Goal: Task Accomplishment & Management: Use online tool/utility

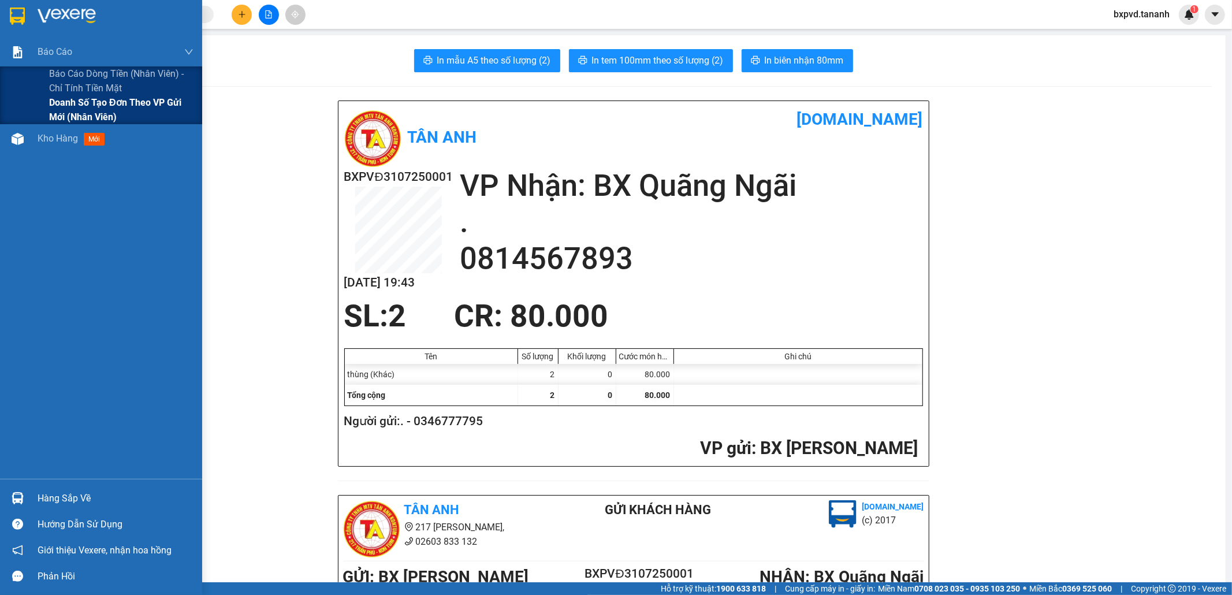
click at [90, 102] on span "Doanh số tạo đơn theo VP gửi mới (nhân viên)" at bounding box center [121, 109] width 144 height 29
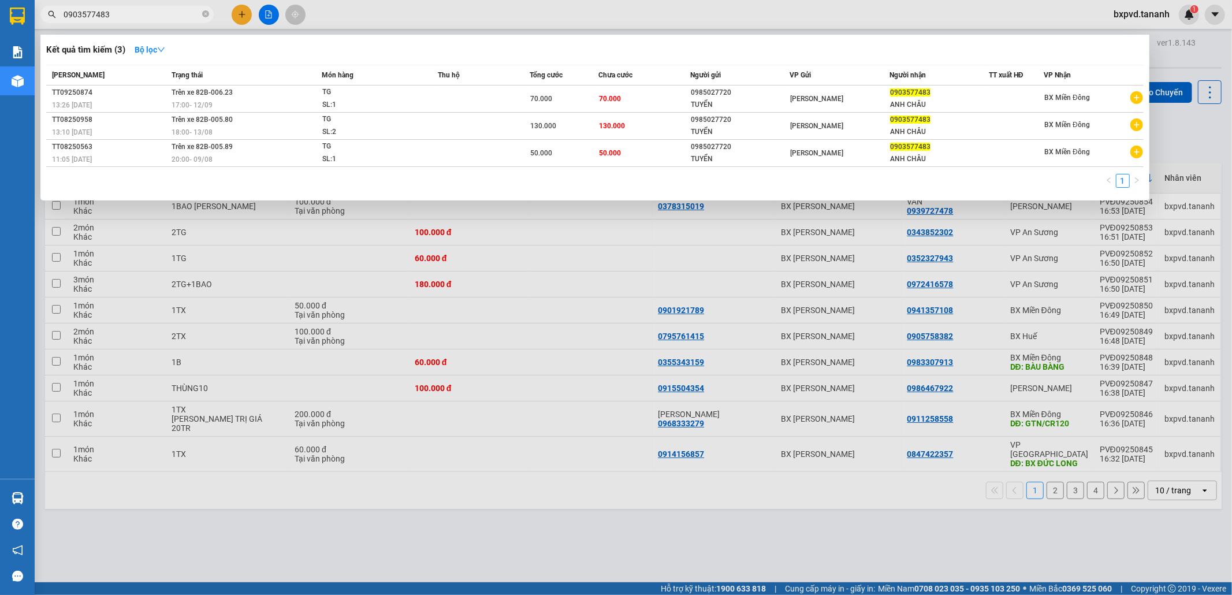
scroll to position [53, 0]
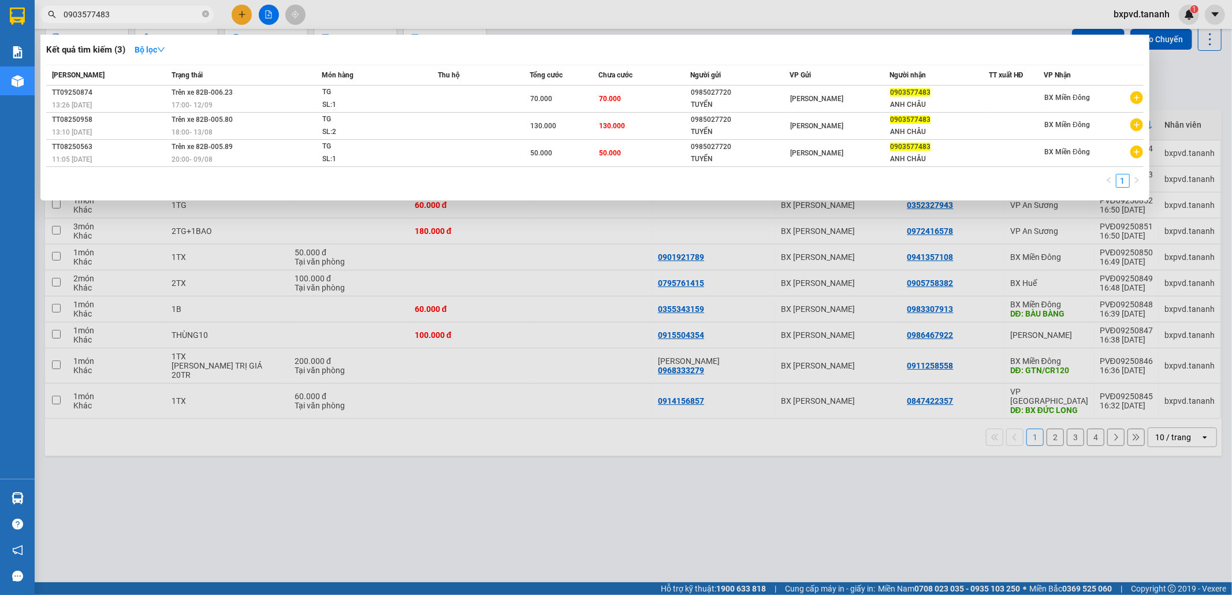
click at [344, 484] on div at bounding box center [616, 297] width 1232 height 595
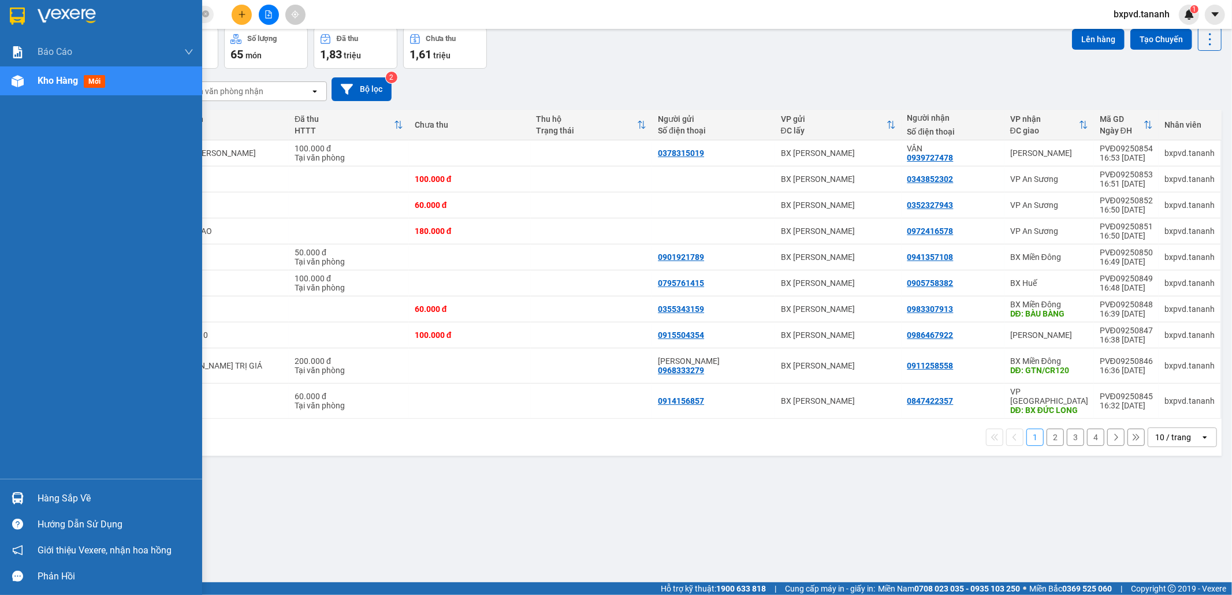
click at [13, 27] on div at bounding box center [101, 19] width 202 height 38
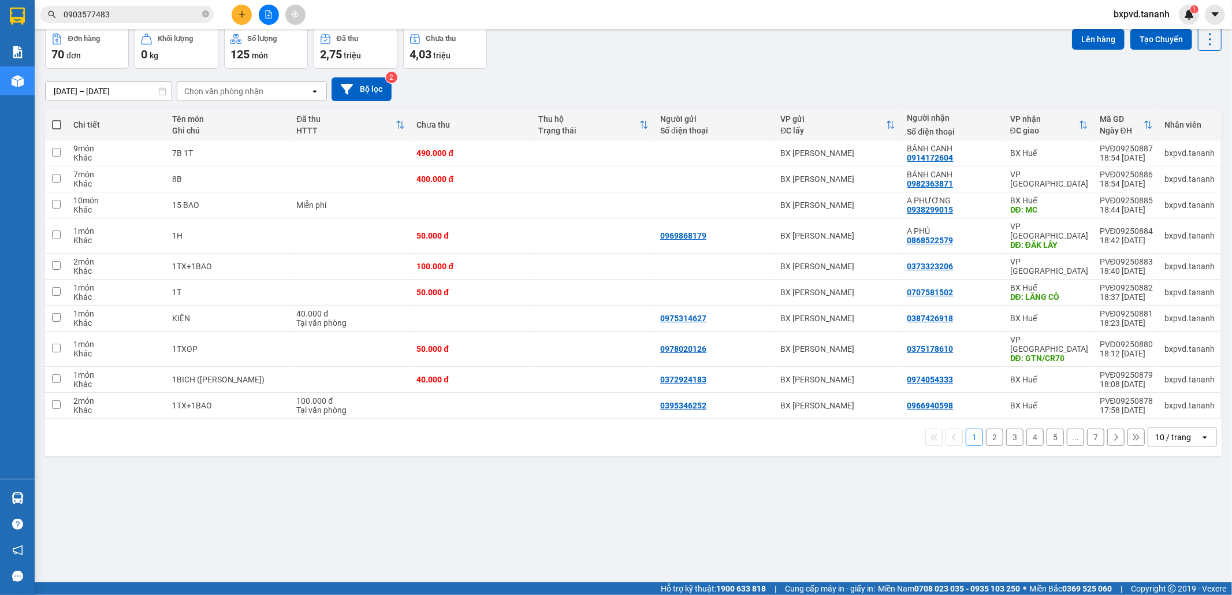
click at [1168, 431] on div "10 / trang" at bounding box center [1173, 437] width 36 height 12
click at [1171, 551] on span "100 / trang" at bounding box center [1167, 548] width 42 height 12
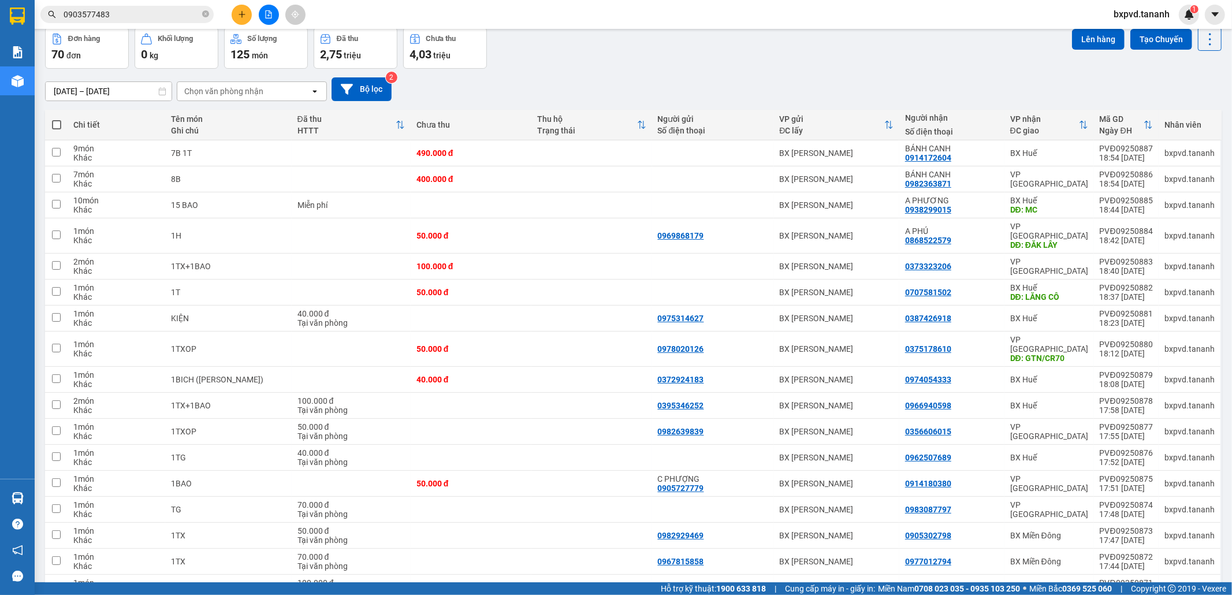
click at [58, 125] on span at bounding box center [56, 124] width 9 height 9
click at [57, 119] on input "checkbox" at bounding box center [57, 119] width 0 height 0
checkbox input "true"
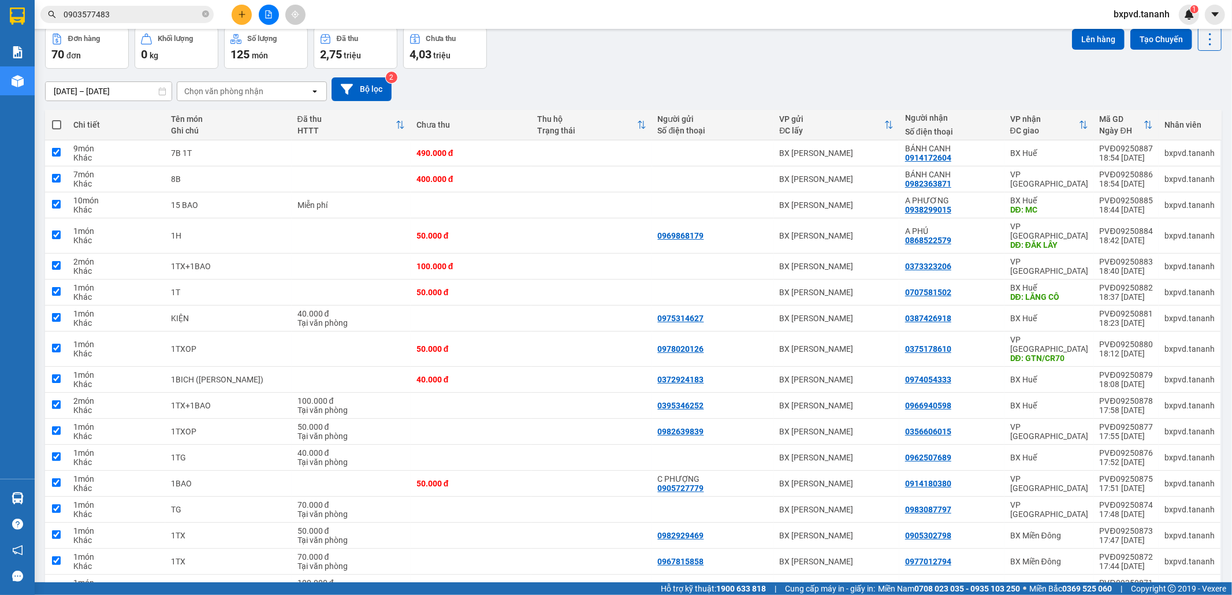
checkbox input "true"
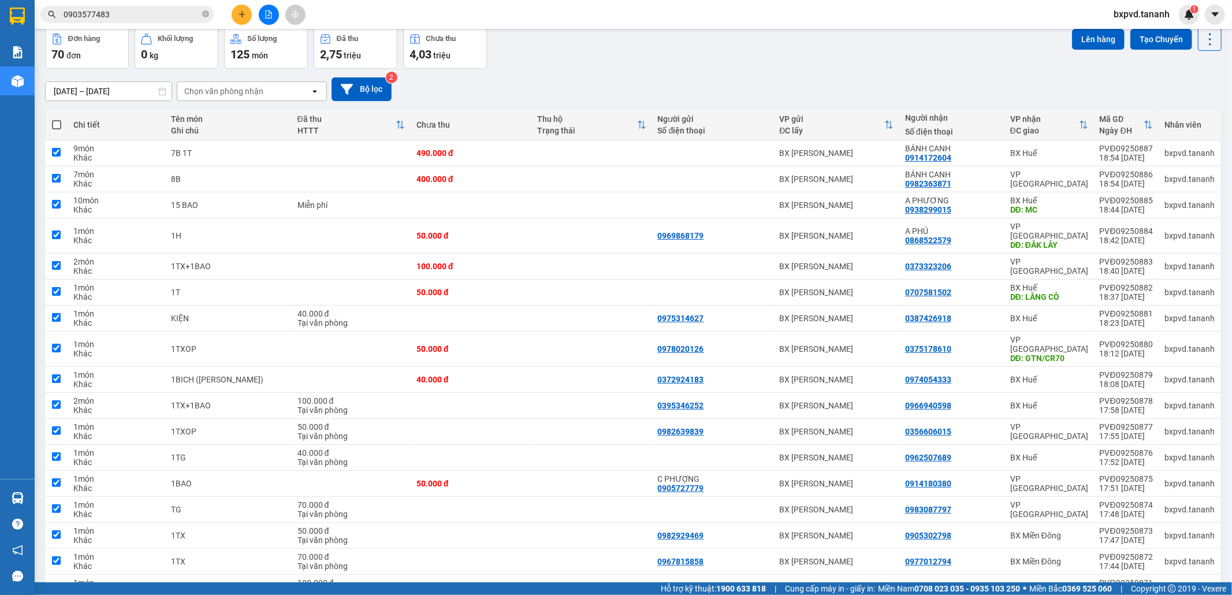
checkbox input "true"
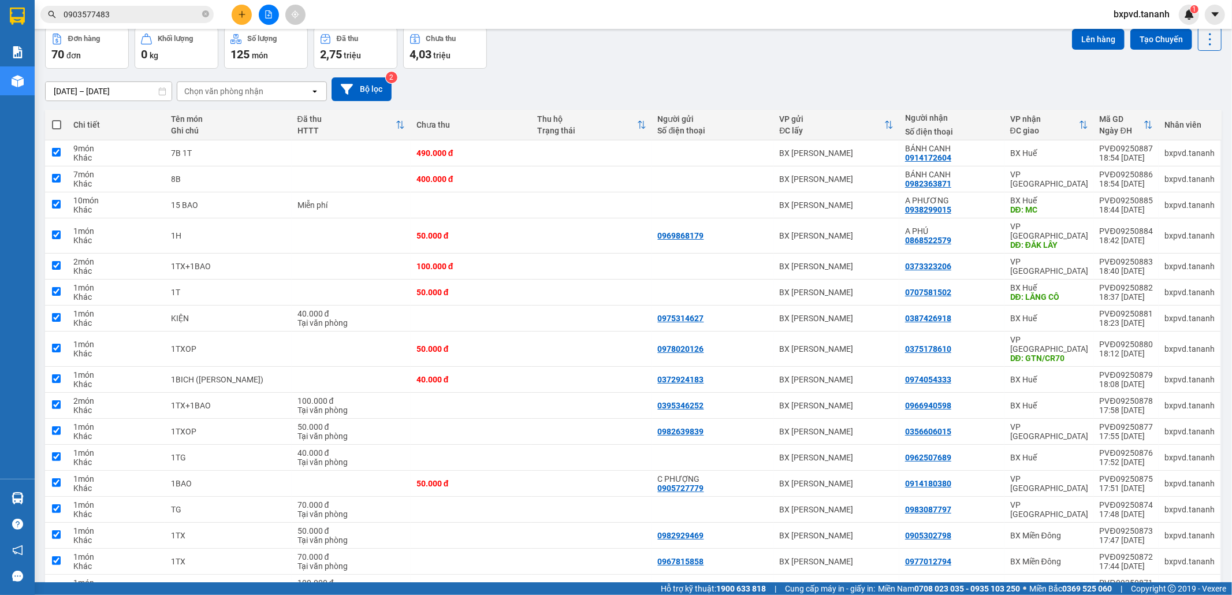
checkbox input "true"
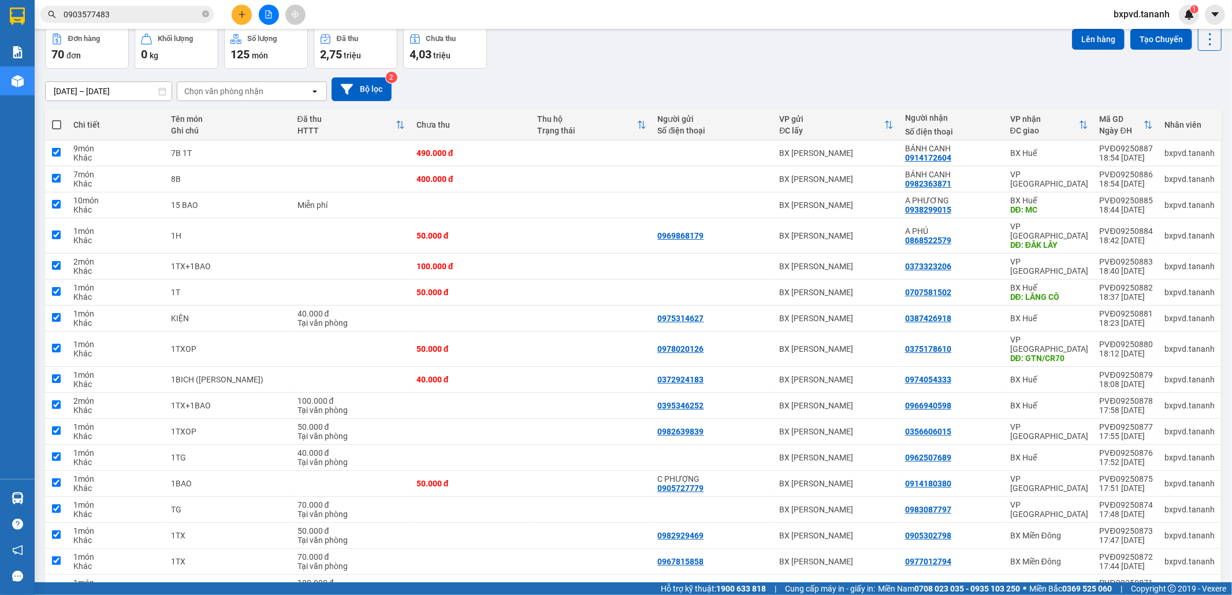
checkbox input "true"
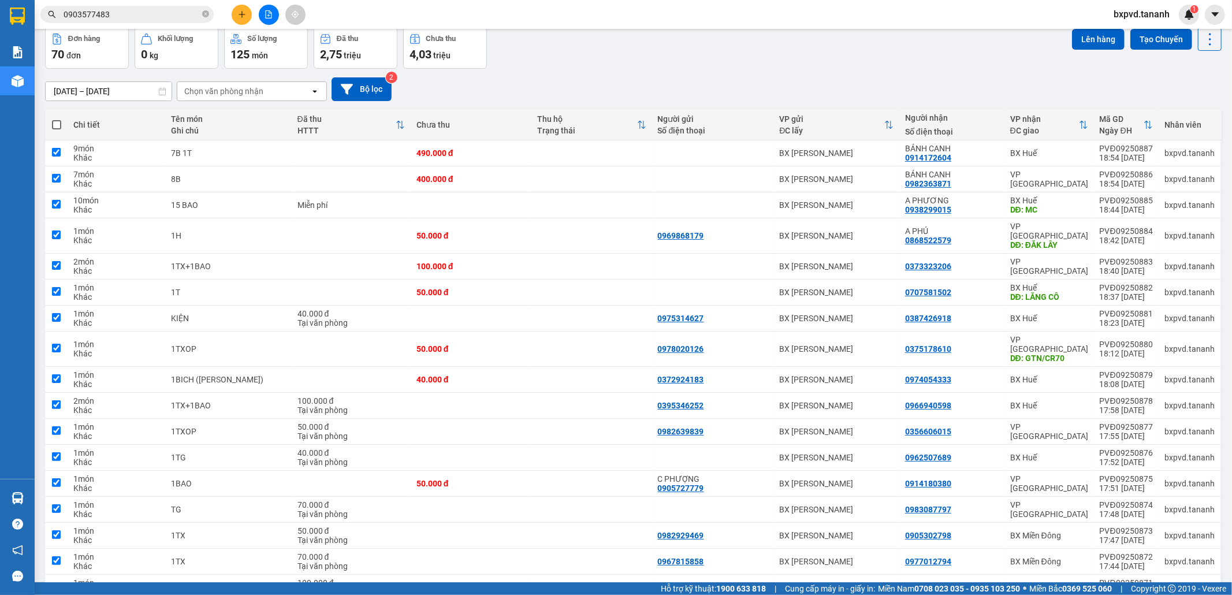
checkbox input "true"
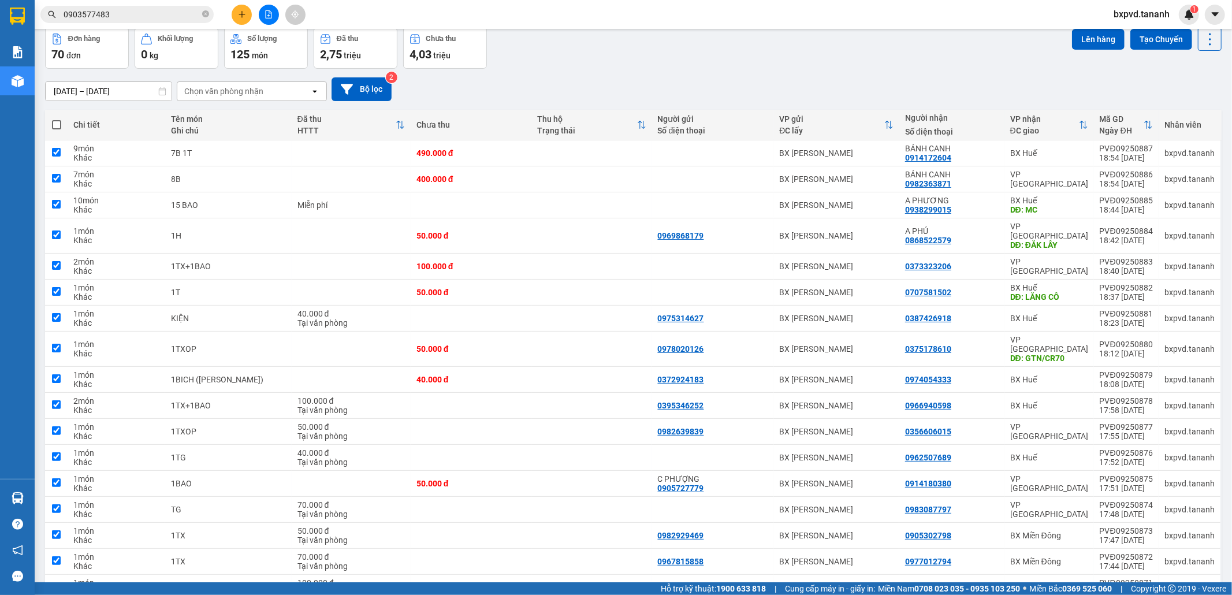
checkbox input "true"
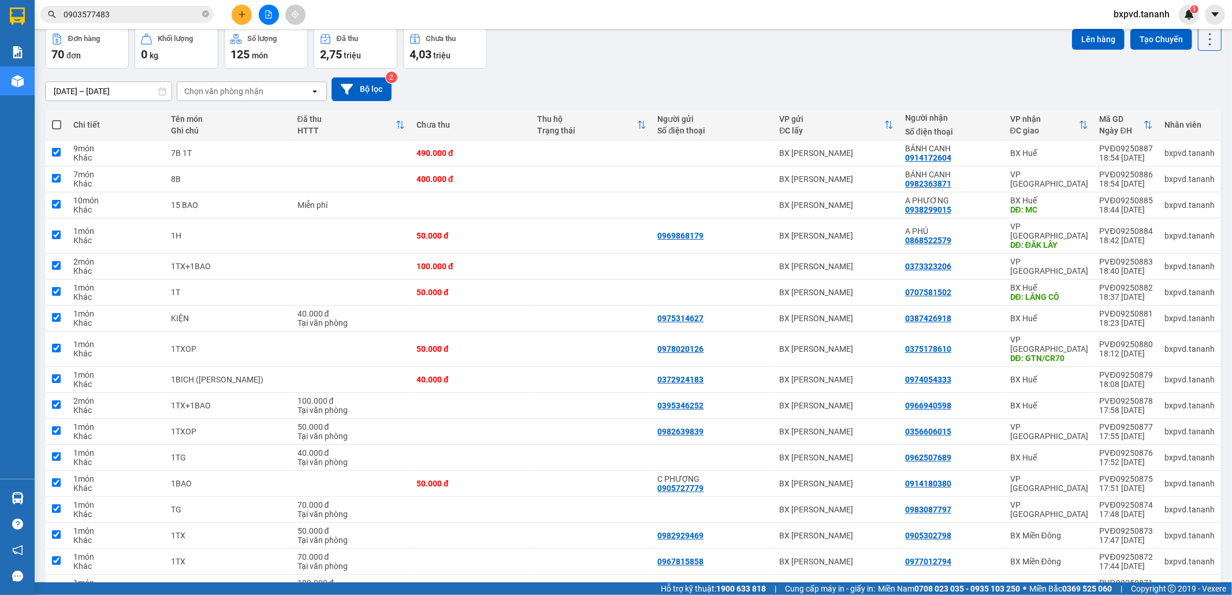
checkbox input "true"
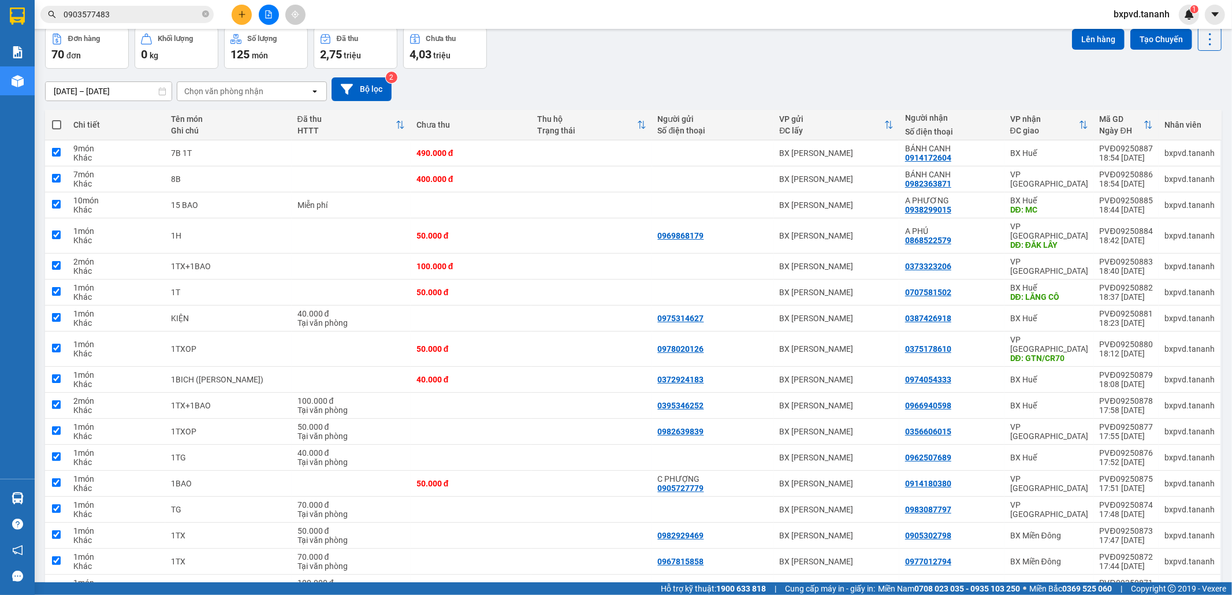
checkbox input "true"
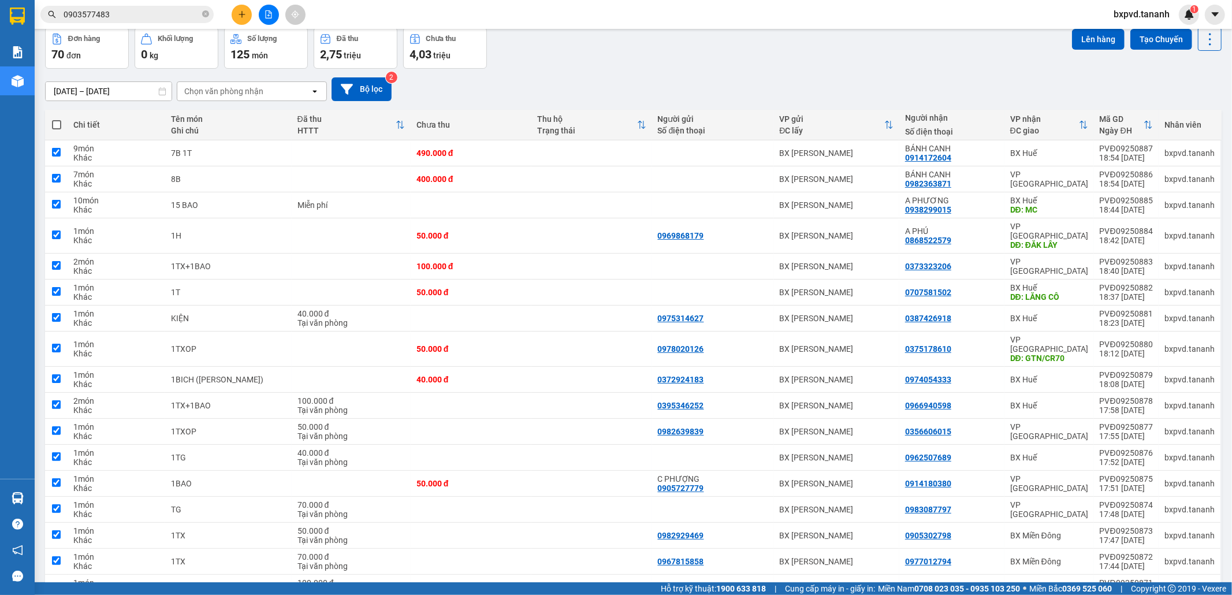
checkbox input "true"
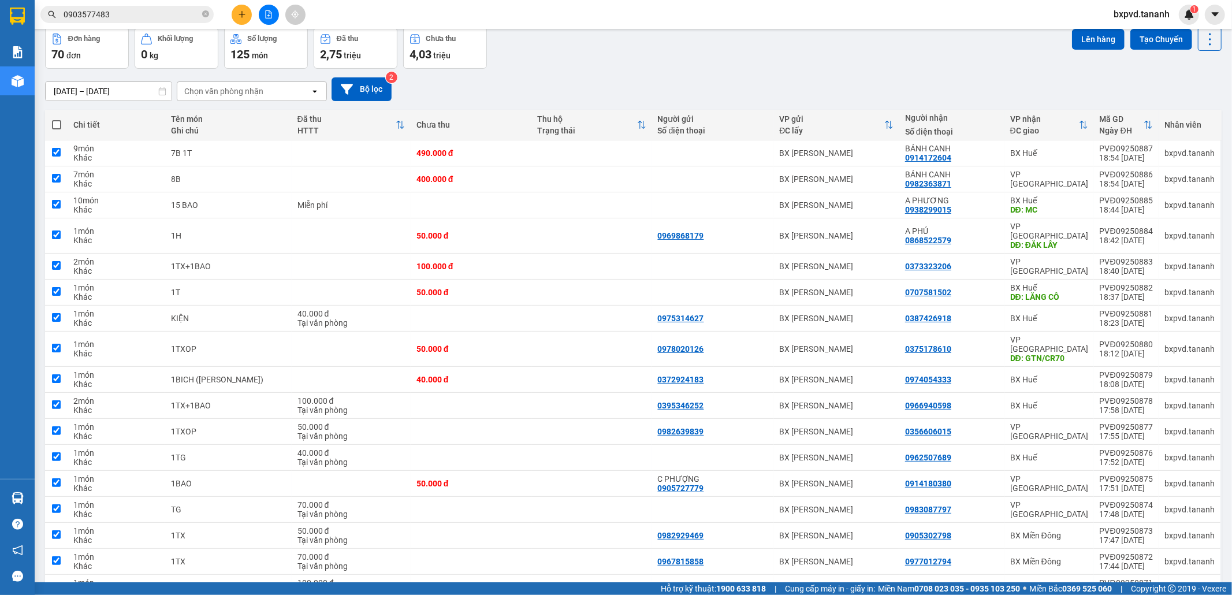
checkbox input "true"
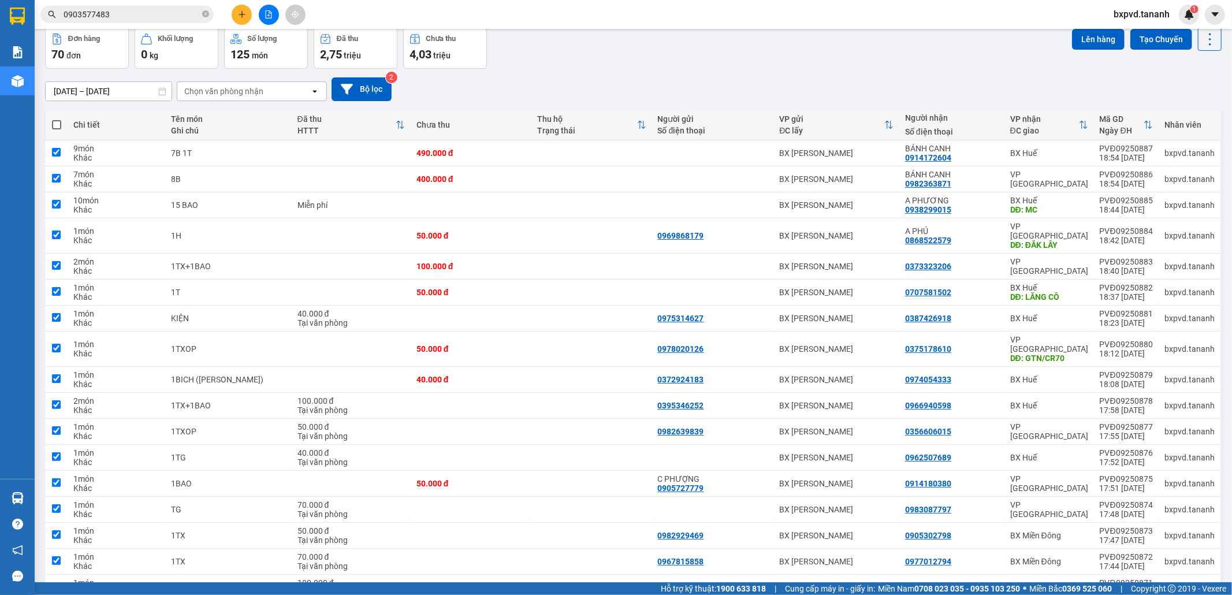
checkbox input "true"
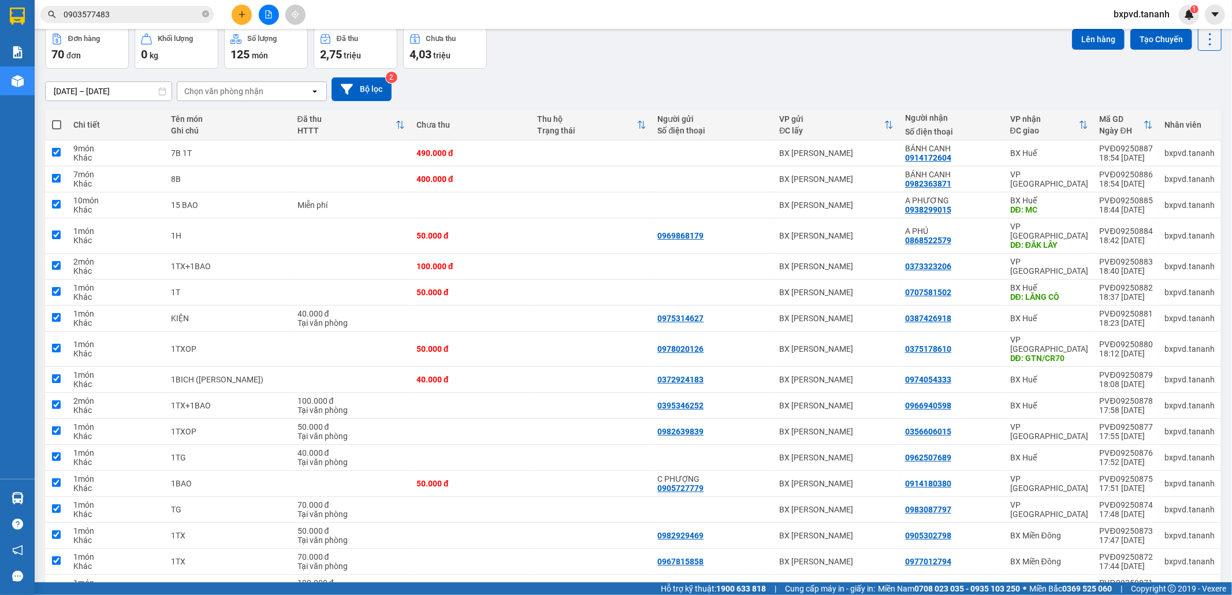
checkbox input "true"
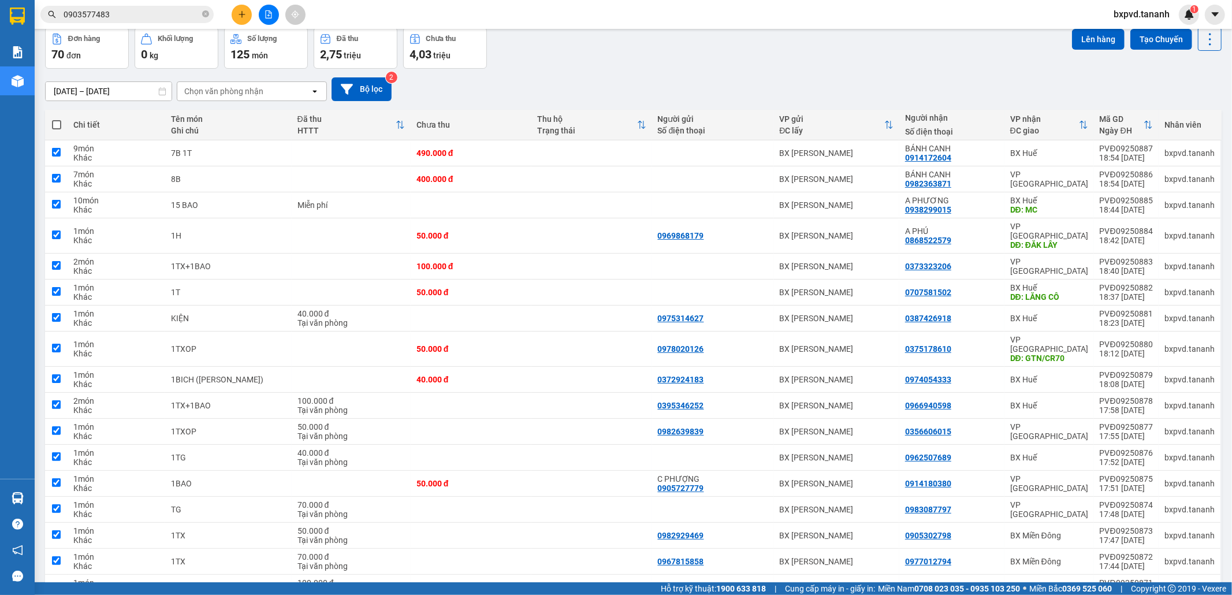
checkbox input "true"
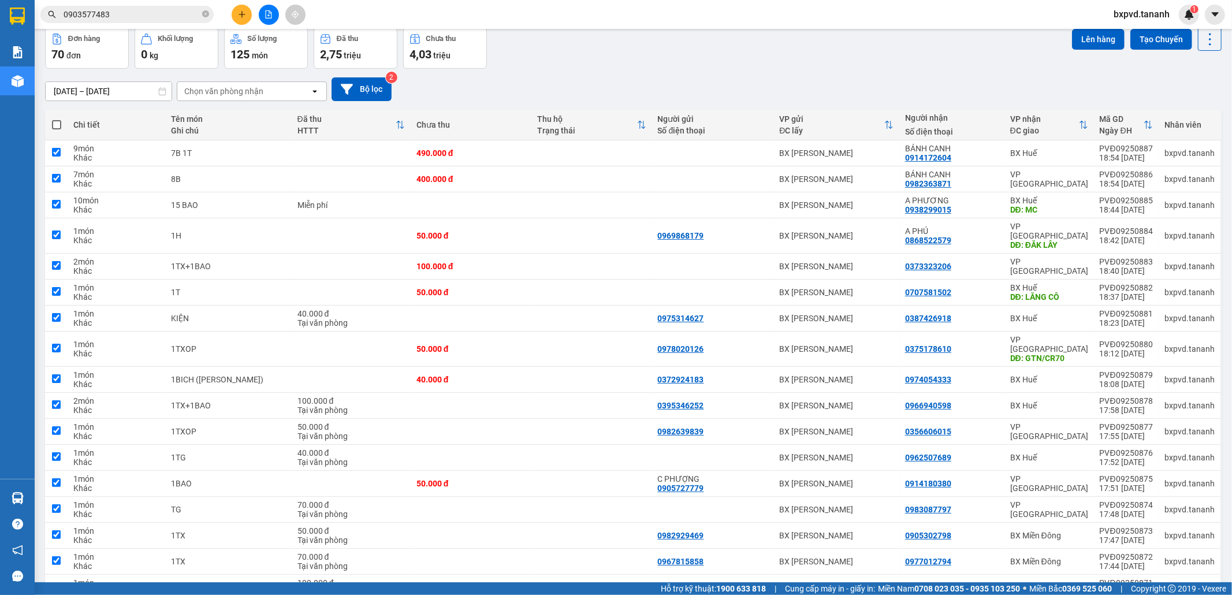
checkbox input "true"
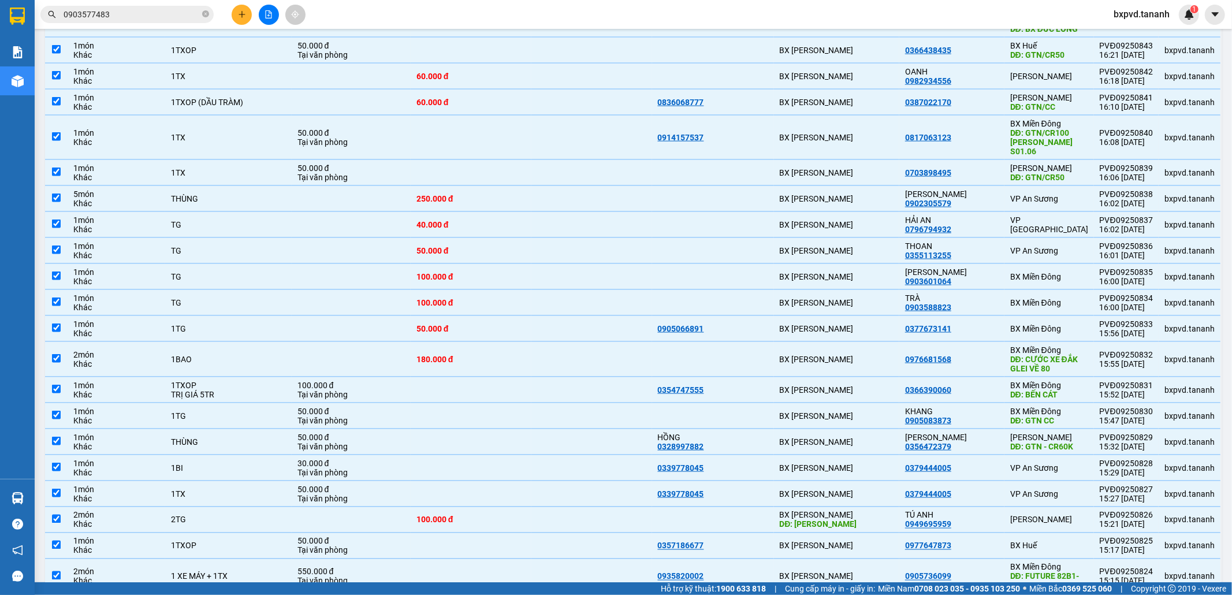
scroll to position [1510, 0]
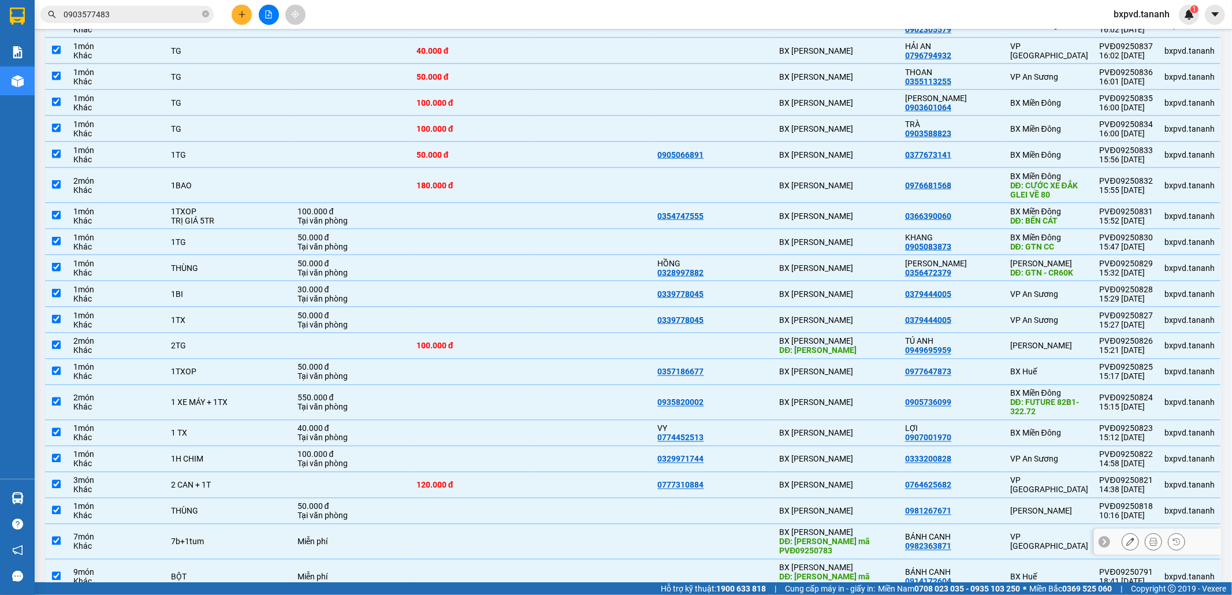
drag, startPoint x: 56, startPoint y: 494, endPoint x: 55, endPoint y: 501, distance: 7.0
click at [55, 536] on input "checkbox" at bounding box center [56, 540] width 9 height 9
checkbox input "false"
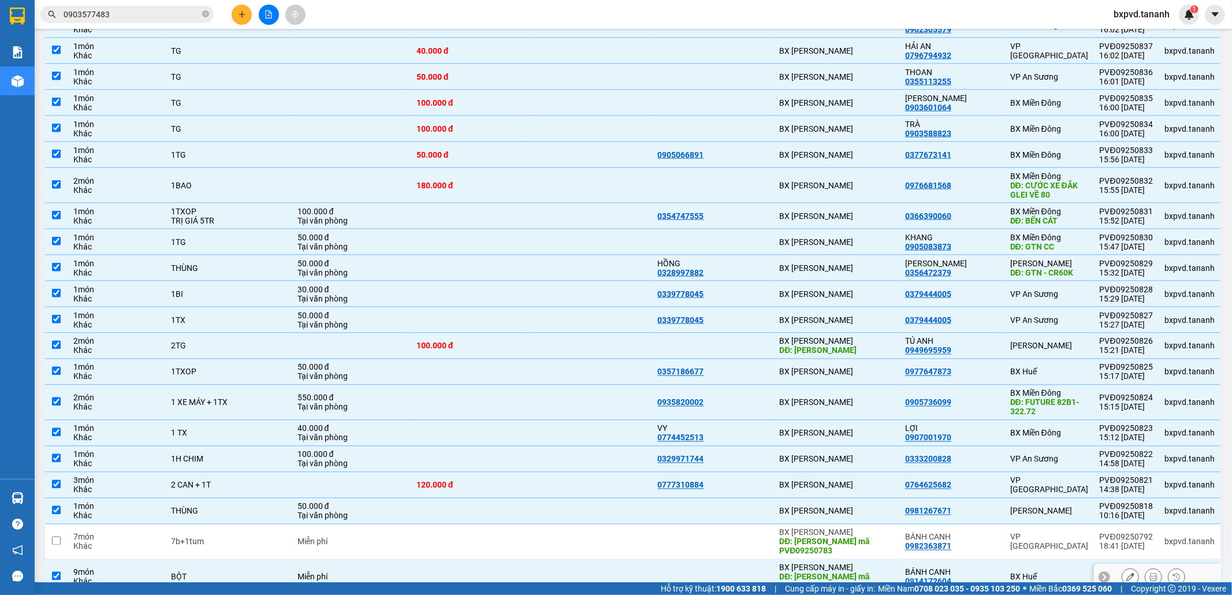
click at [53, 572] on input "checkbox" at bounding box center [56, 576] width 9 height 9
checkbox input "false"
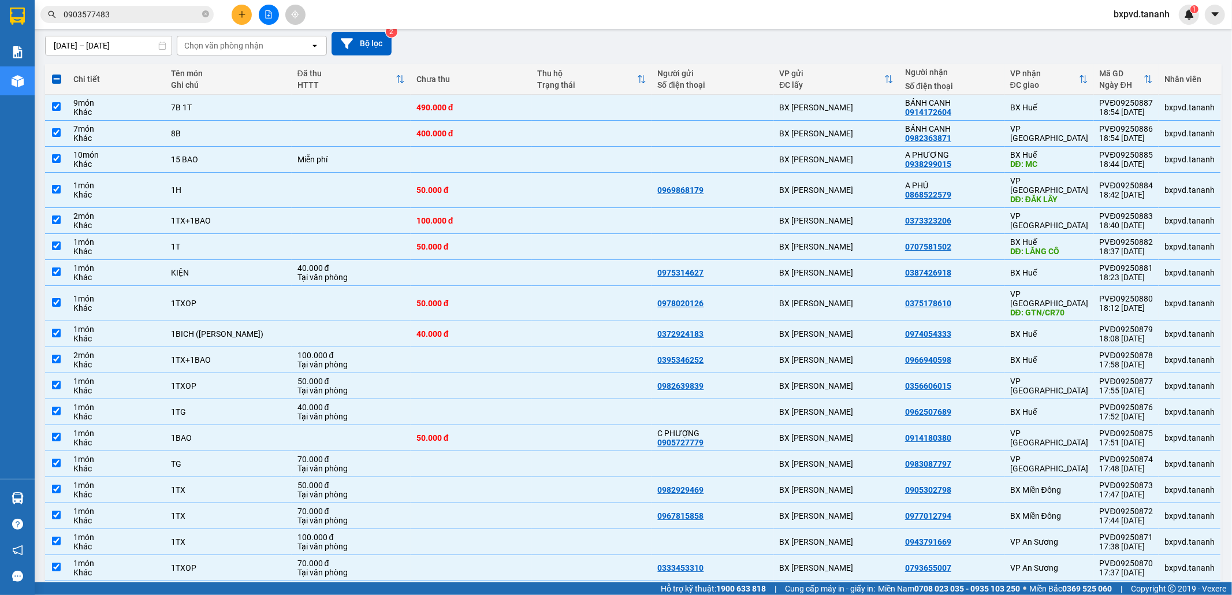
scroll to position [0, 0]
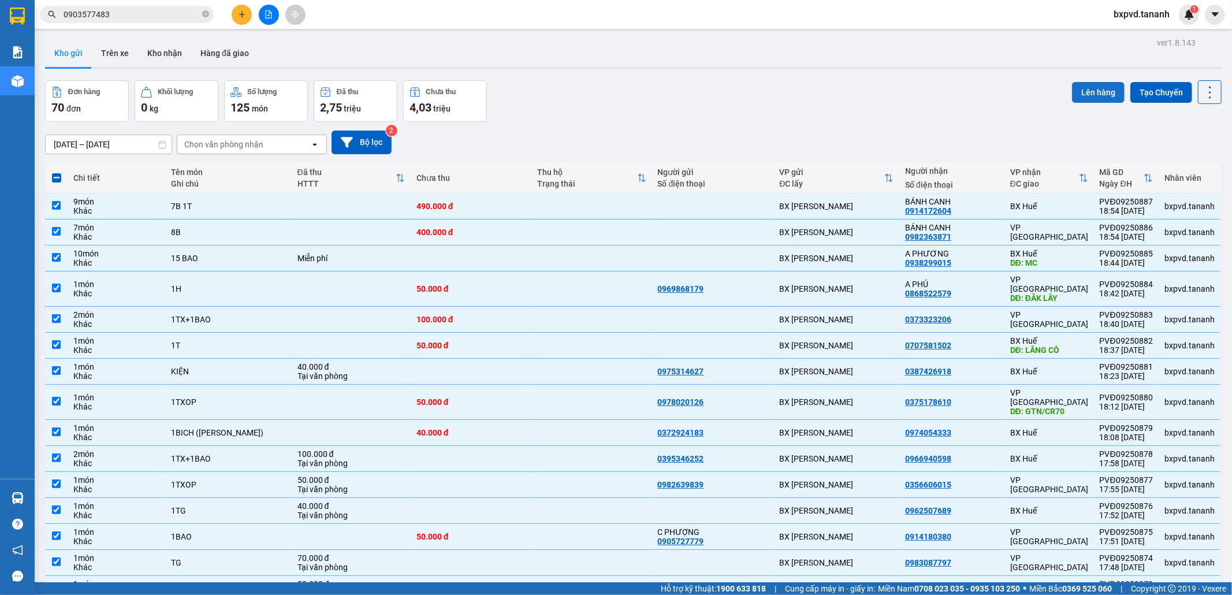
click at [1105, 84] on button "Lên hàng" at bounding box center [1098, 92] width 53 height 21
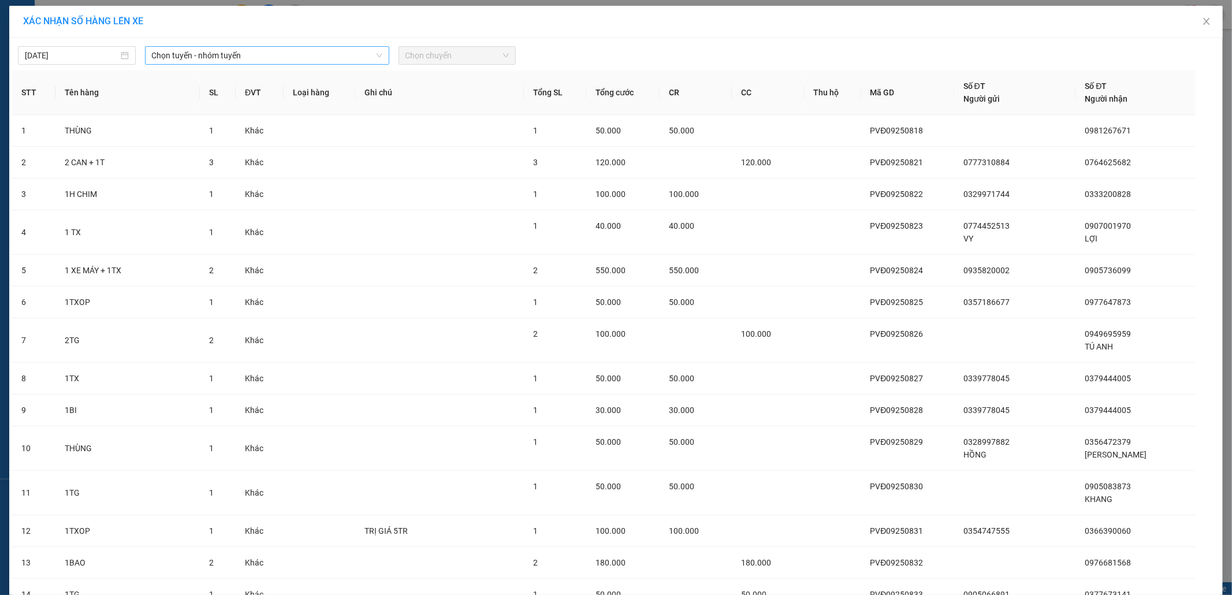
click at [218, 48] on span "Chọn tuyến - nhóm tuyến" at bounding box center [267, 55] width 230 height 17
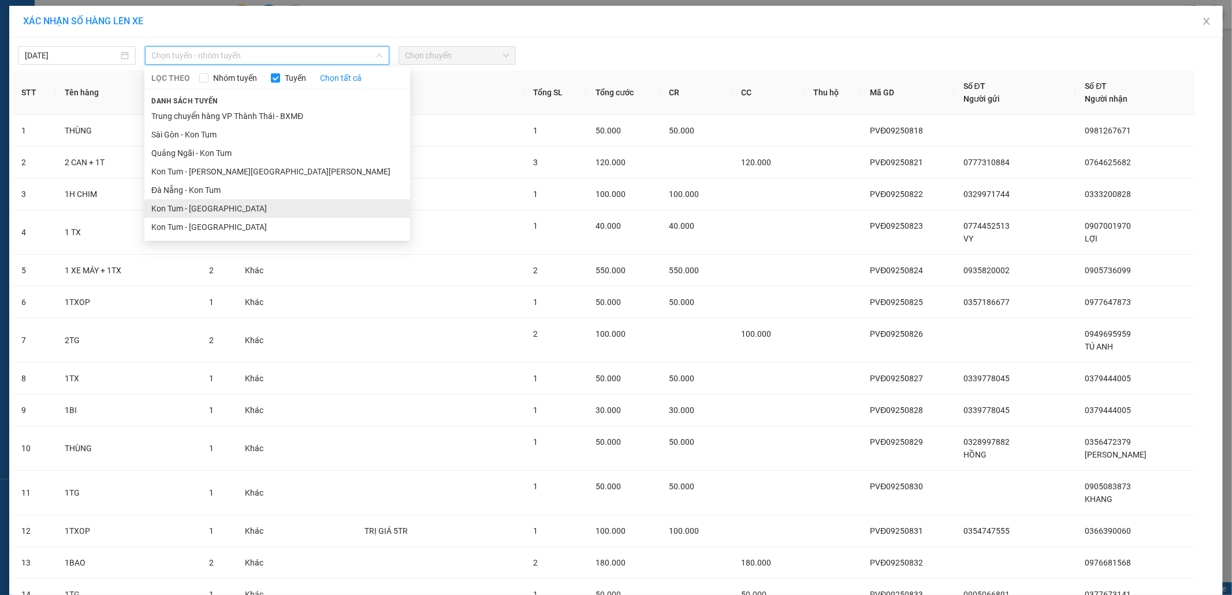
click at [221, 214] on li "Kon Tum - [GEOGRAPHIC_DATA]" at bounding box center [277, 208] width 266 height 18
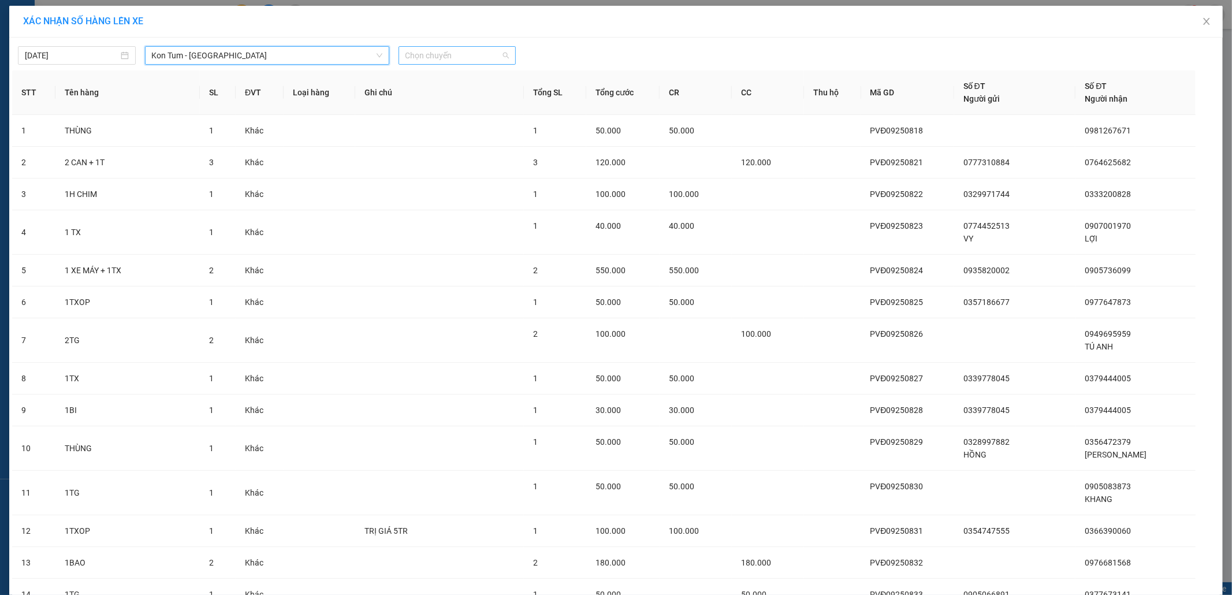
click at [441, 47] on span "Chọn chuyến" at bounding box center [457, 55] width 104 height 17
click at [426, 97] on div "19:00 (TC) - 82F-000.18" at bounding box center [446, 97] width 90 height 13
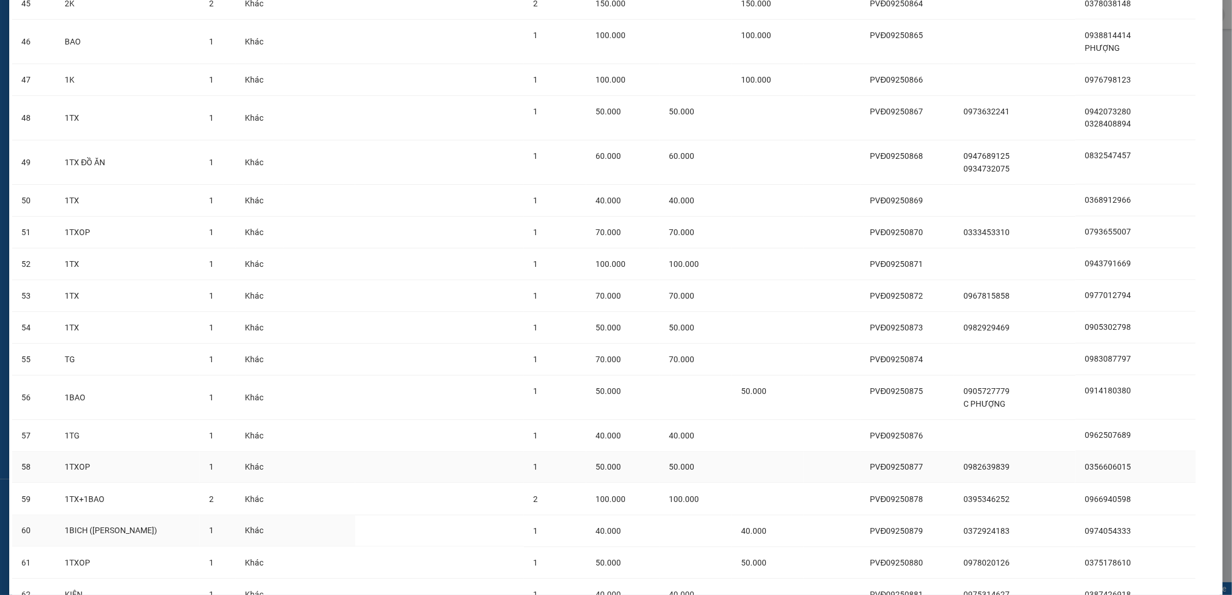
scroll to position [2065, 0]
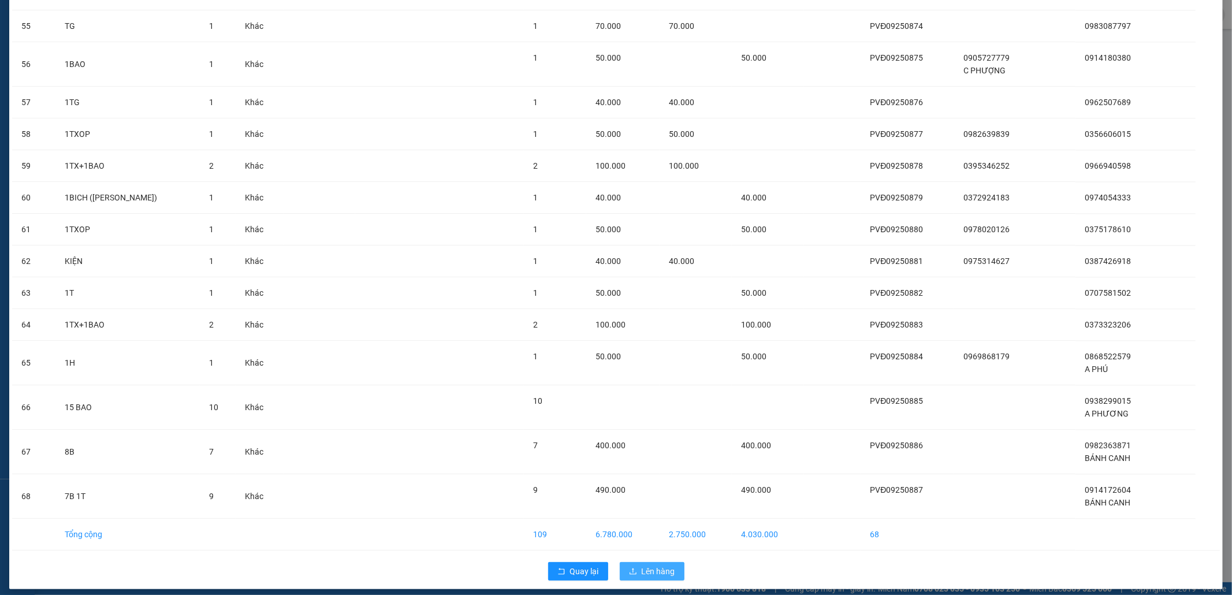
click at [629, 567] on icon "upload" at bounding box center [633, 571] width 8 height 8
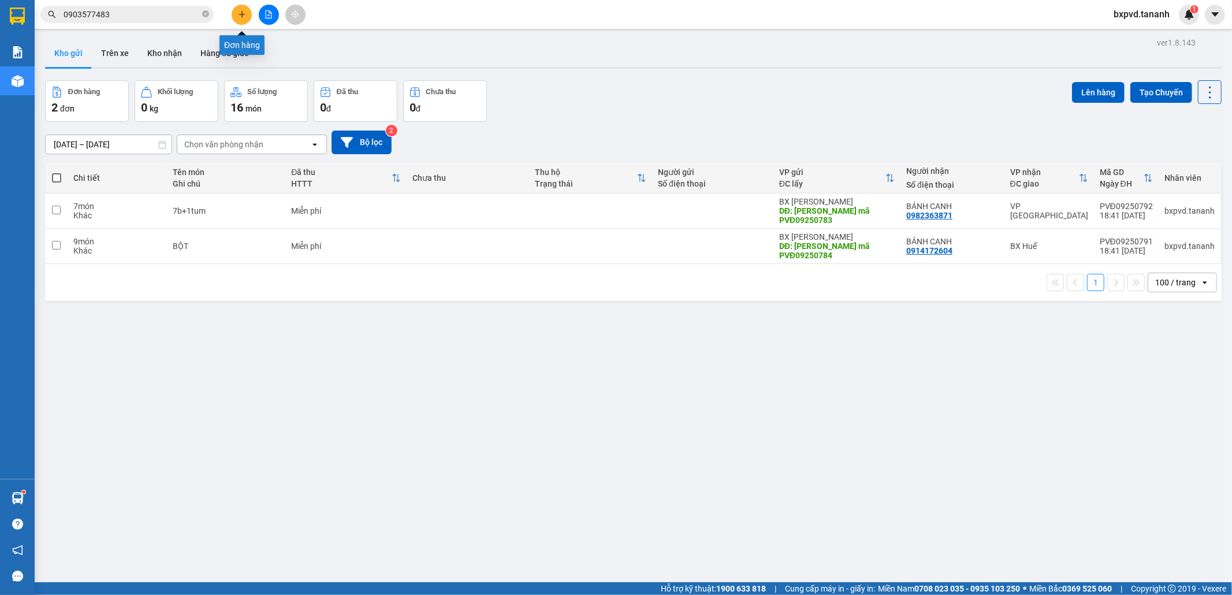
click at [240, 16] on icon "plus" at bounding box center [242, 14] width 8 height 8
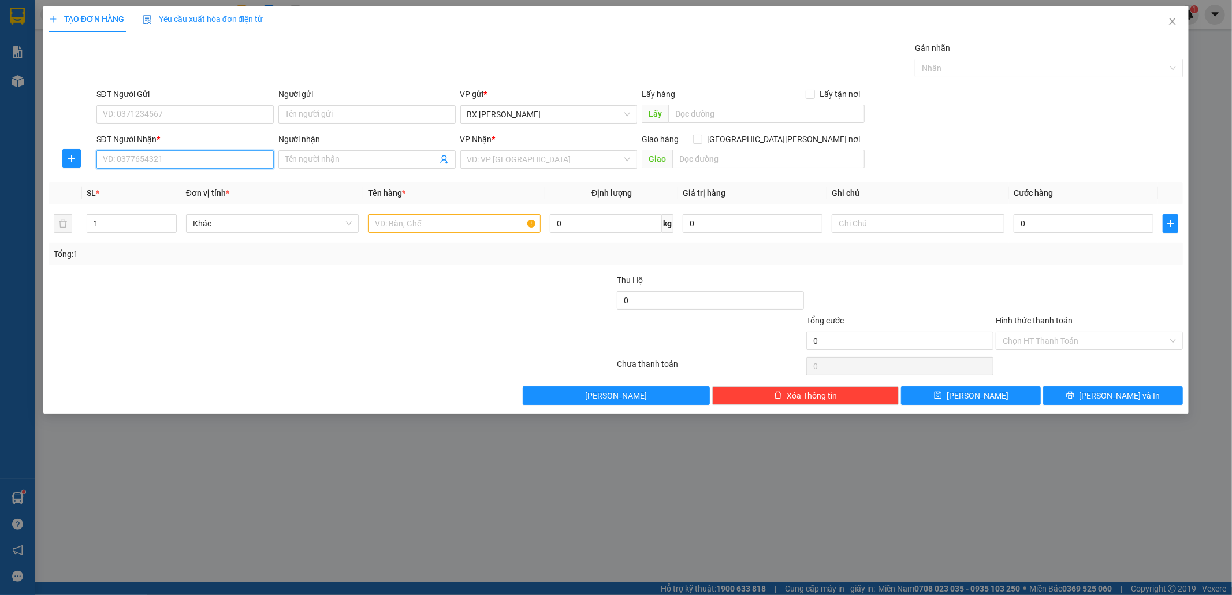
click at [153, 159] on input "SĐT Người Nhận *" at bounding box center [184, 159] width 177 height 18
type input "1"
type input "0356812932"
click at [183, 116] on input "SĐT Người Gửi" at bounding box center [184, 114] width 177 height 18
type input "0962422276"
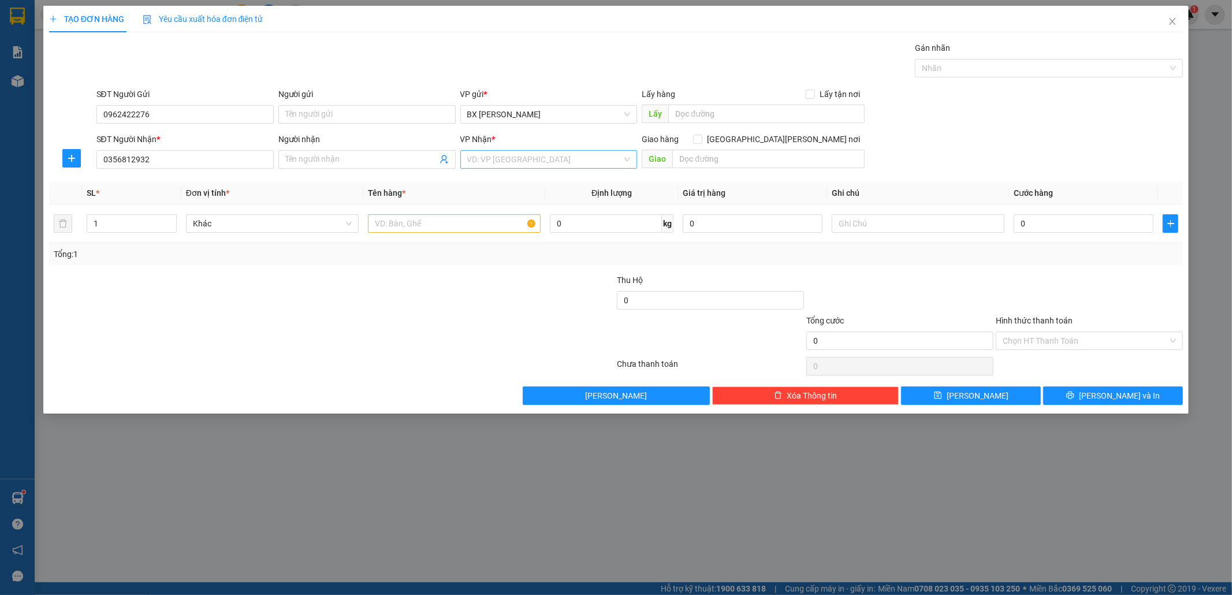
click at [491, 165] on input "search" at bounding box center [544, 159] width 155 height 17
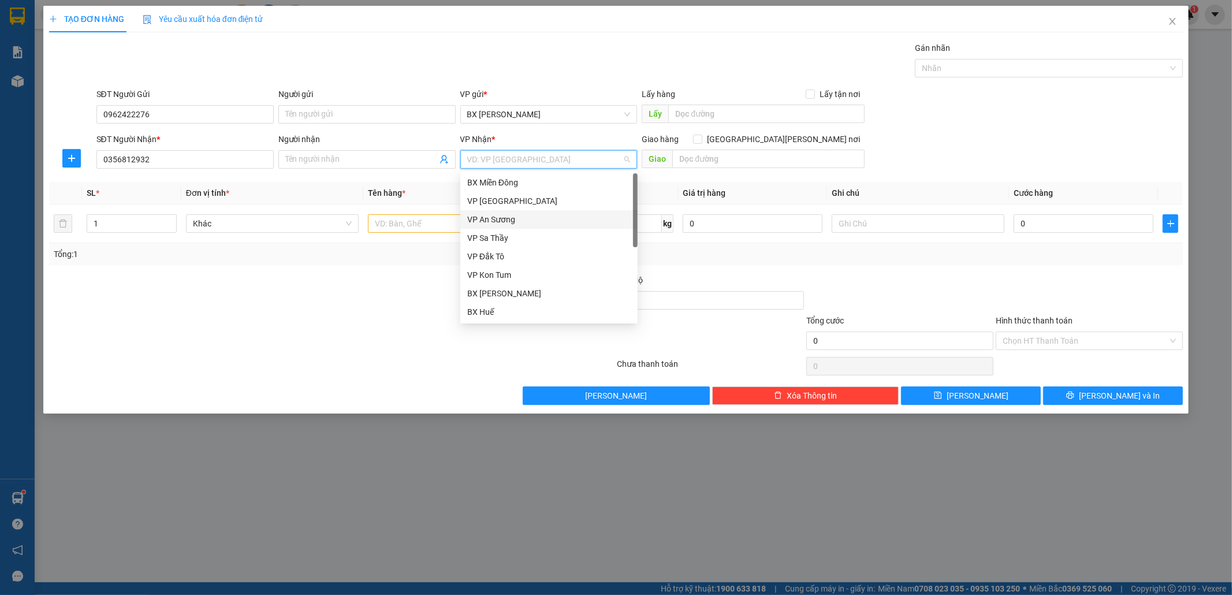
scroll to position [120, 0]
click at [528, 277] on div "BX Quãng Ngãi" at bounding box center [548, 284] width 177 height 18
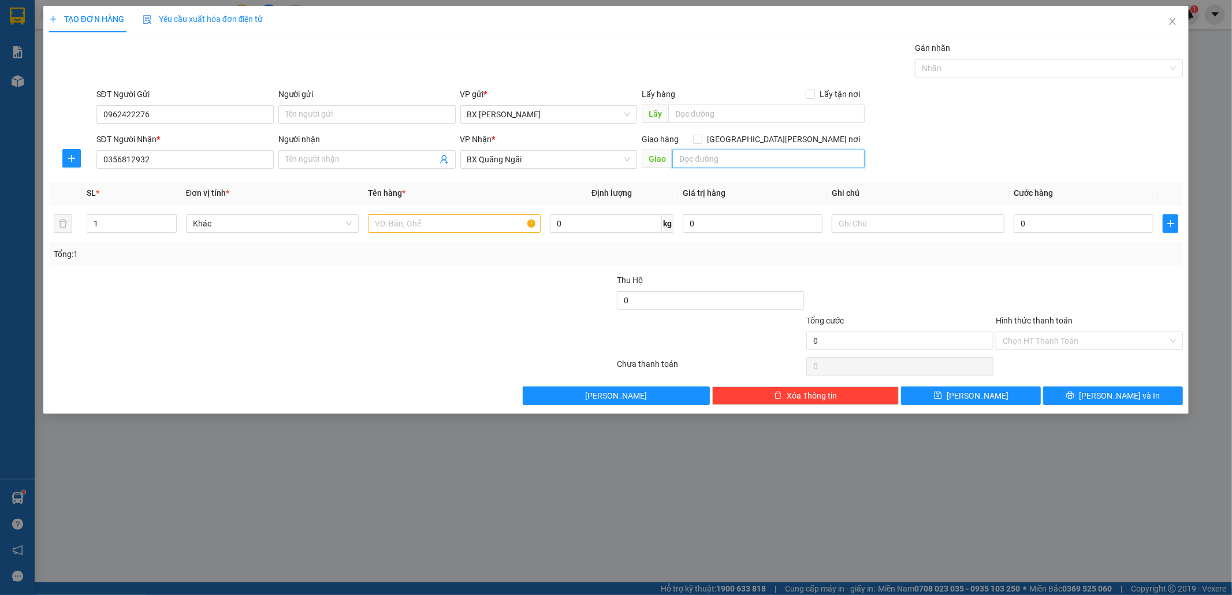
click at [716, 151] on input "text" at bounding box center [768, 159] width 192 height 18
type input "SÔNG VỆ"
click at [408, 212] on div at bounding box center [454, 223] width 173 height 23
click at [408, 228] on input "text" at bounding box center [454, 223] width 173 height 18
type input "1BAO"
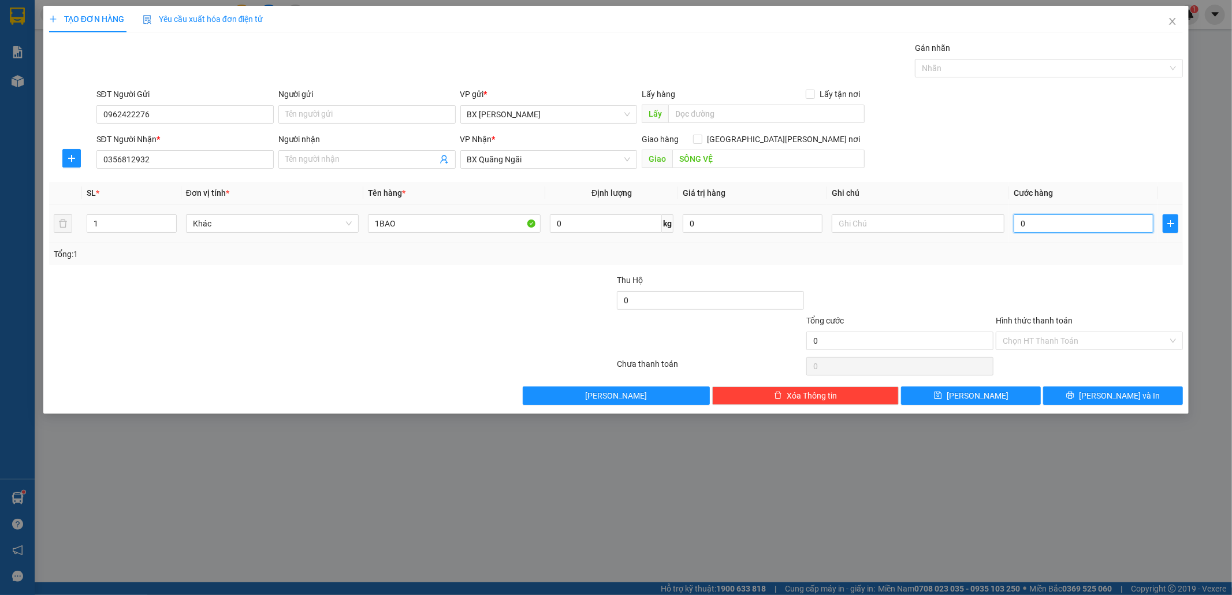
click at [1068, 226] on input "0" at bounding box center [1083, 223] width 140 height 18
type input "5"
type input "50"
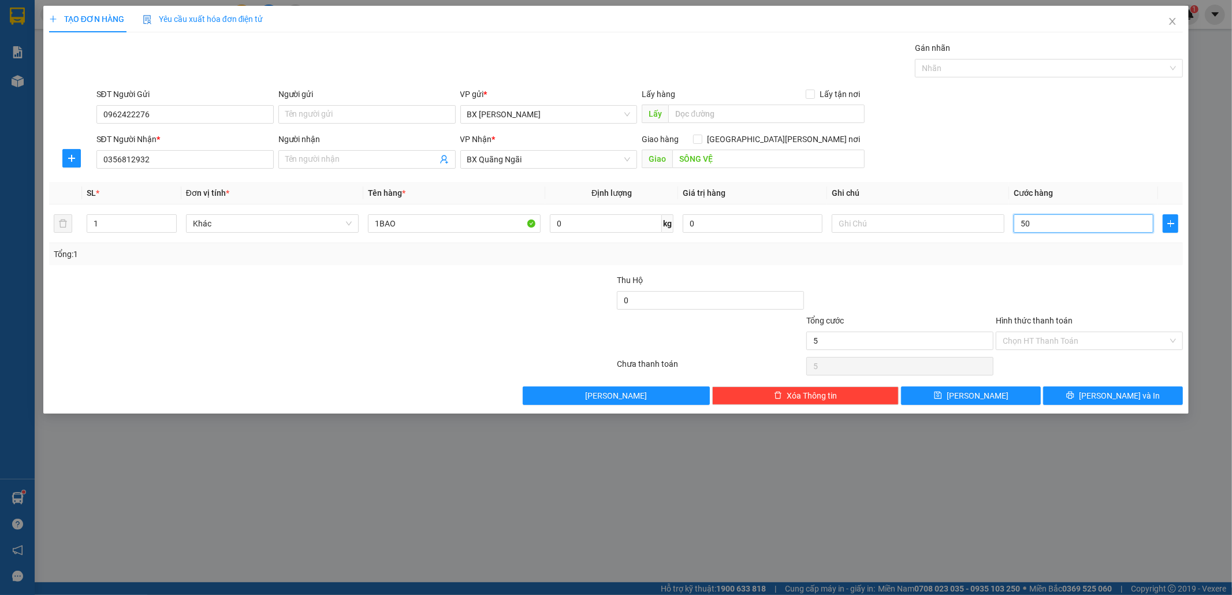
type input "50"
type input "50.000"
click at [1020, 339] on input "Hình thức thanh toán" at bounding box center [1084, 340] width 165 height 17
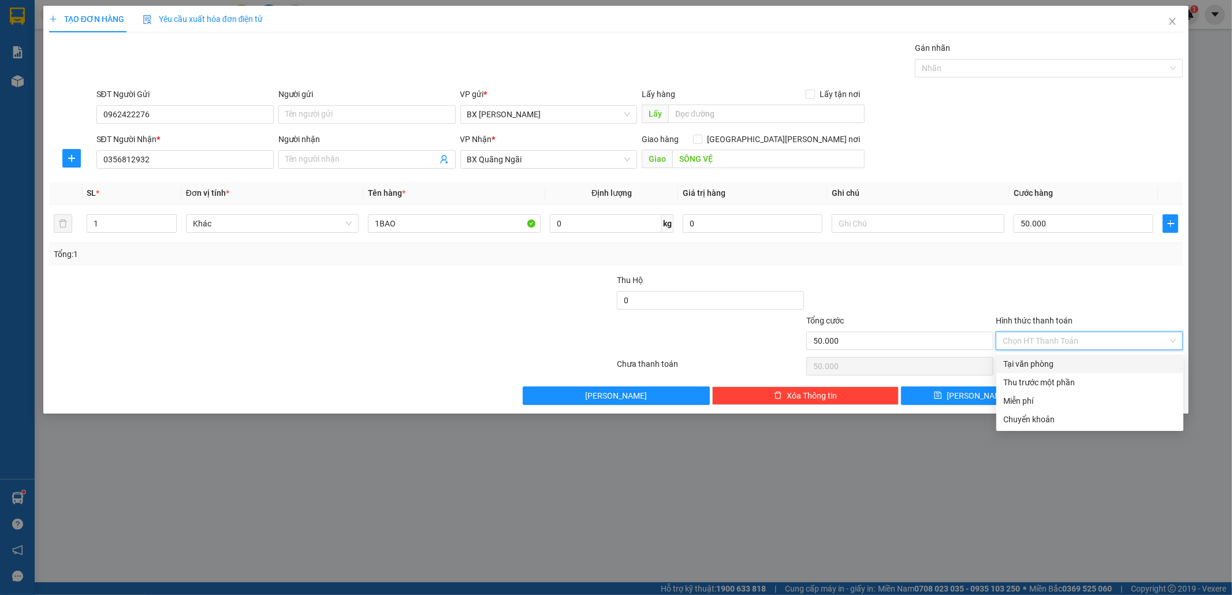
click at [1028, 360] on div "Tại văn phòng" at bounding box center [1089, 363] width 173 height 13
type input "0"
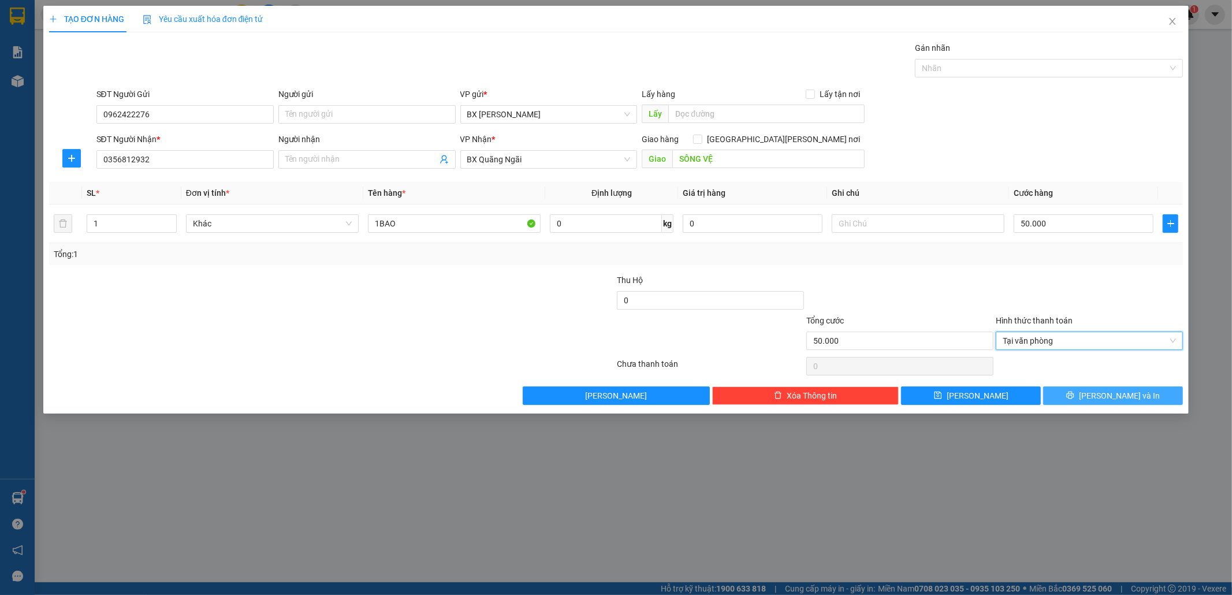
click at [1128, 394] on span "[PERSON_NAME] và In" at bounding box center [1119, 395] width 81 height 13
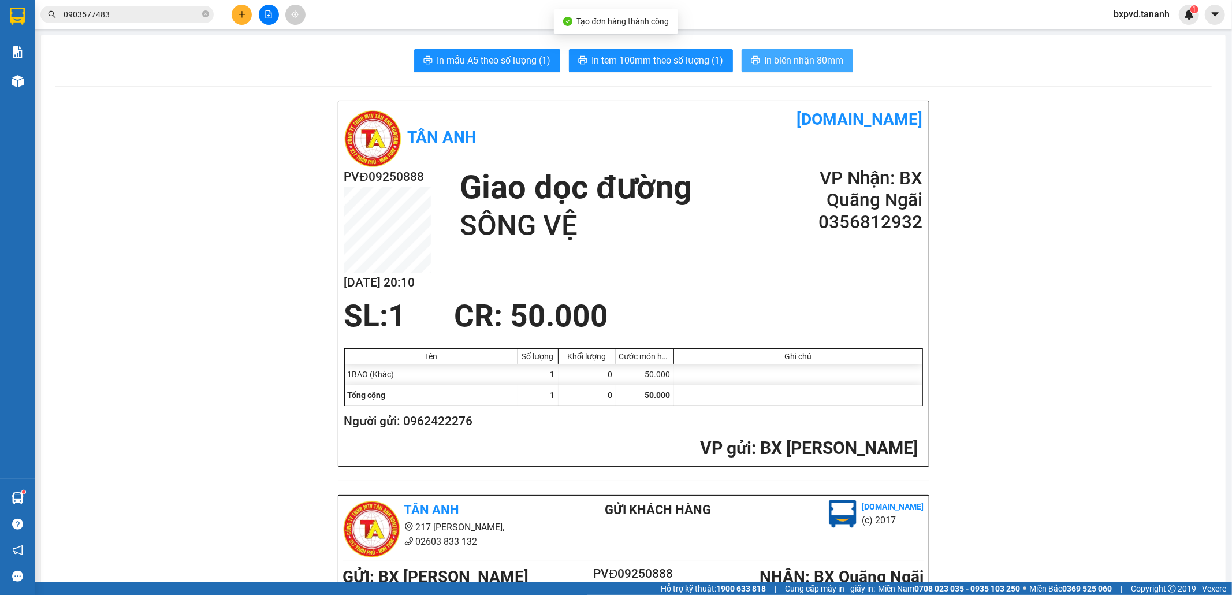
click at [775, 61] on span "In biên nhận 80mm" at bounding box center [803, 60] width 79 height 14
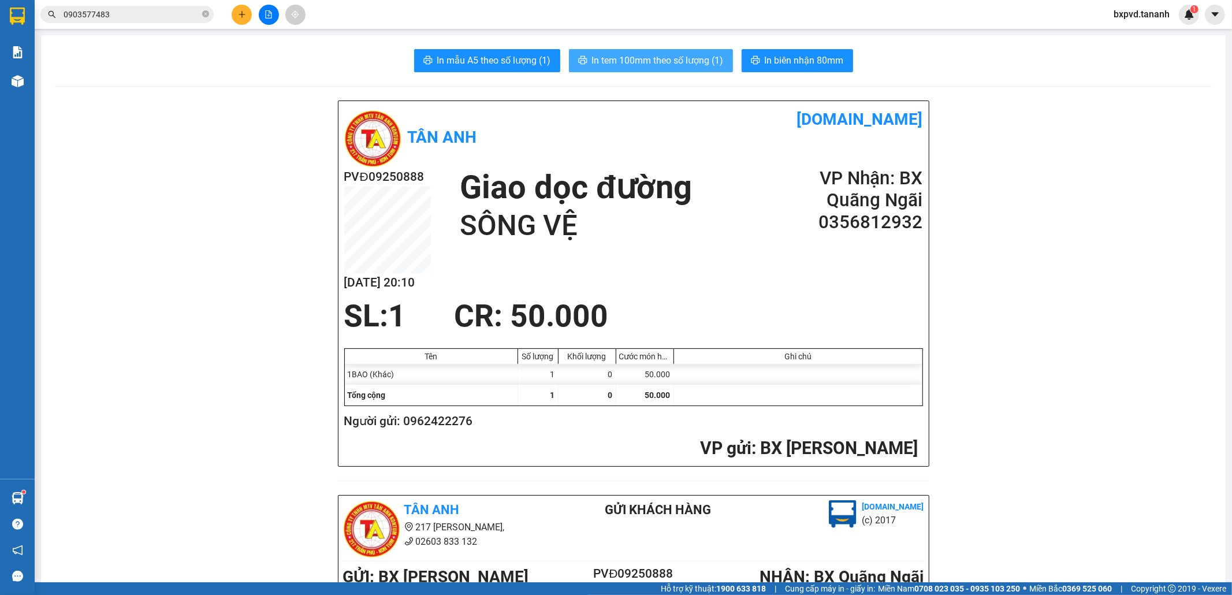
click at [666, 60] on span "In tem 100mm theo số lượng (1)" at bounding box center [658, 60] width 132 height 14
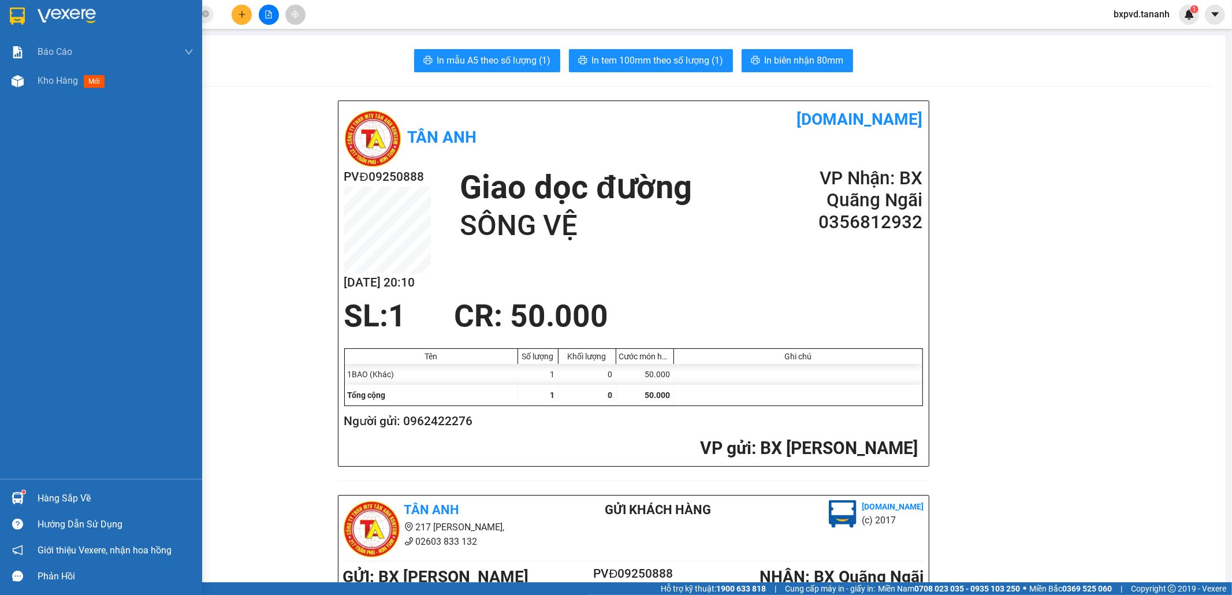
click at [24, 22] on img at bounding box center [17, 16] width 15 height 17
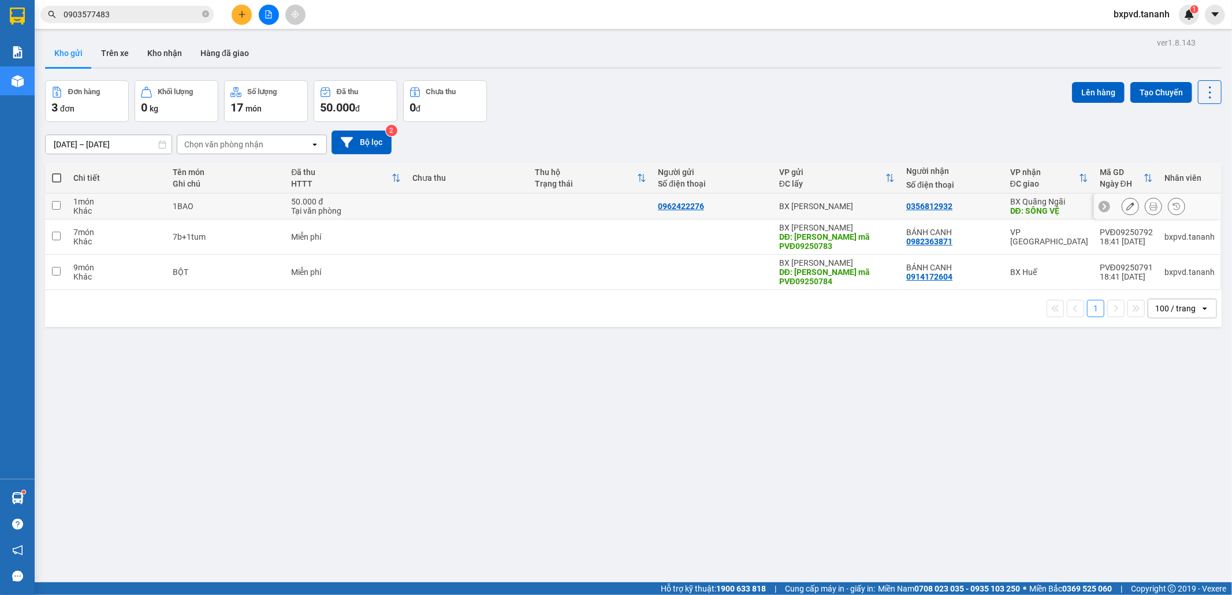
click at [56, 209] on input "checkbox" at bounding box center [56, 205] width 9 height 9
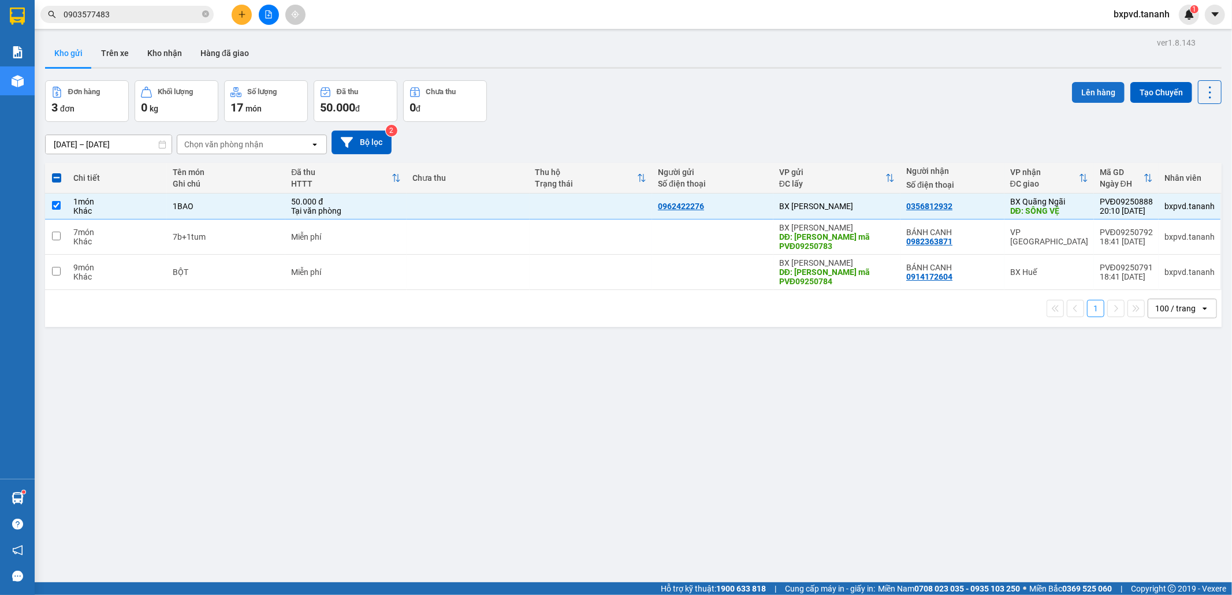
click at [1072, 88] on button "Lên hàng" at bounding box center [1098, 92] width 53 height 21
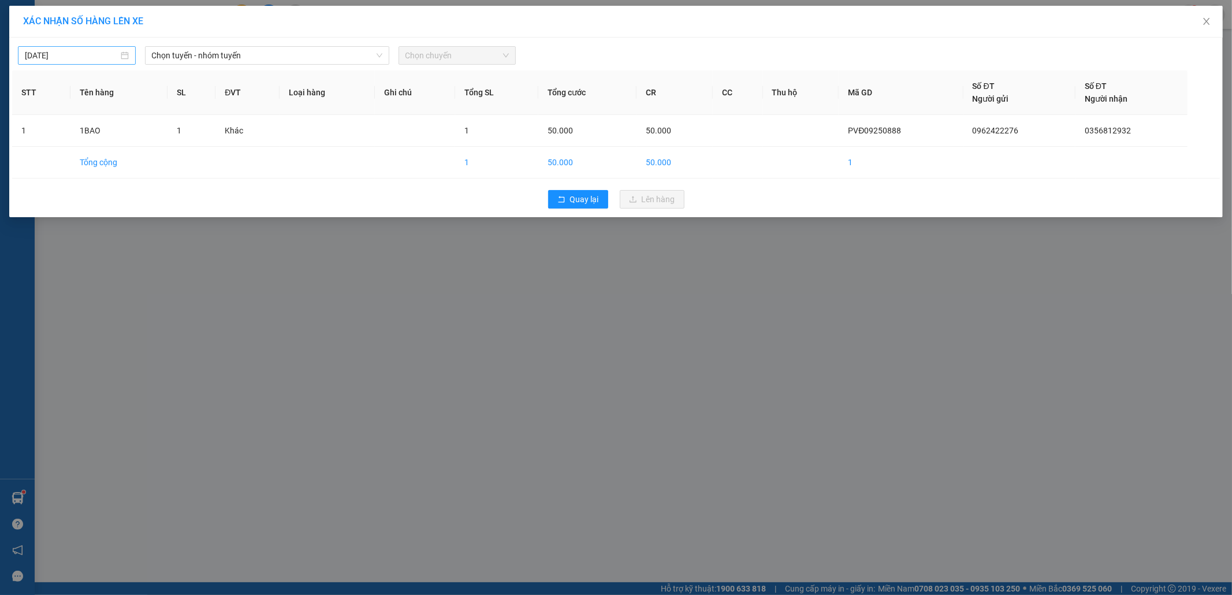
click at [82, 57] on input "[DATE]" at bounding box center [72, 55] width 94 height 13
click at [33, 156] on div "14" at bounding box center [35, 157] width 14 height 14
type input "[DATE]"
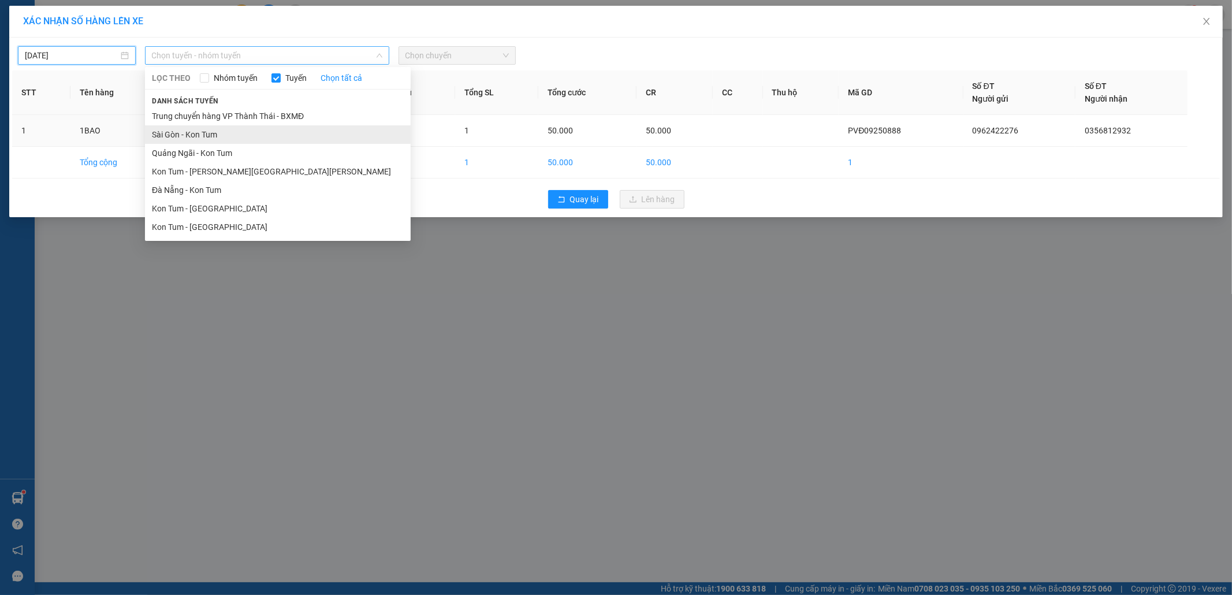
drag, startPoint x: 215, startPoint y: 55, endPoint x: 217, endPoint y: 134, distance: 79.1
click at [215, 61] on span "Chọn tuyến - nhóm tuyến" at bounding box center [267, 55] width 230 height 17
click at [215, 171] on li "Kon Tum - [PERSON_NAME][GEOGRAPHIC_DATA][PERSON_NAME]" at bounding box center [278, 171] width 266 height 18
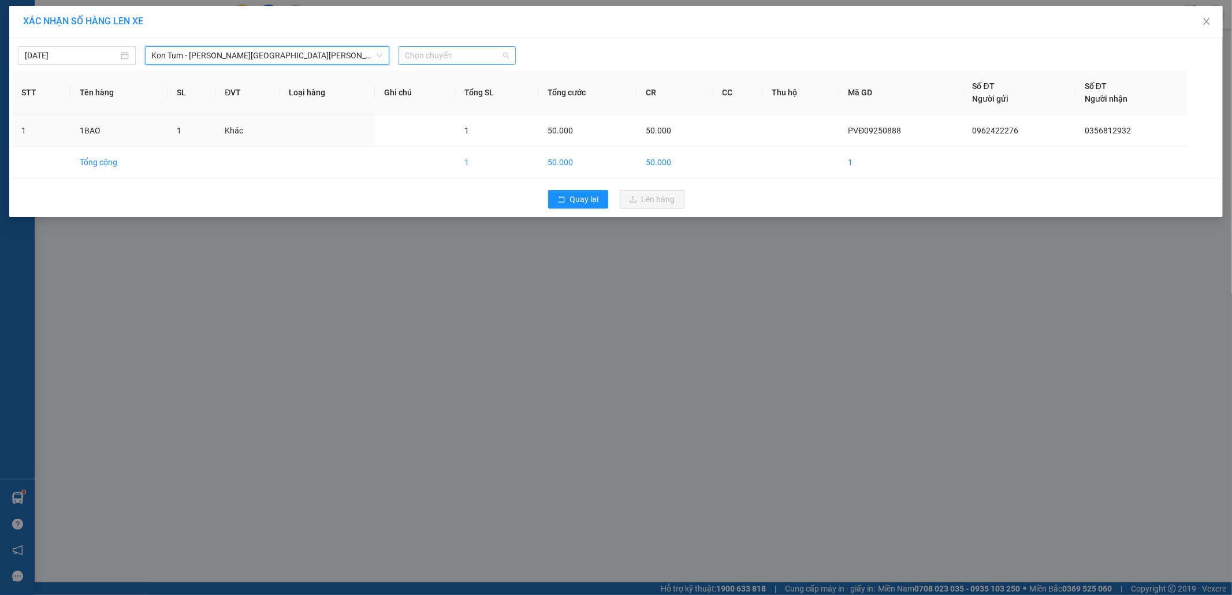
click at [433, 52] on span "Chọn chuyến" at bounding box center [457, 55] width 104 height 17
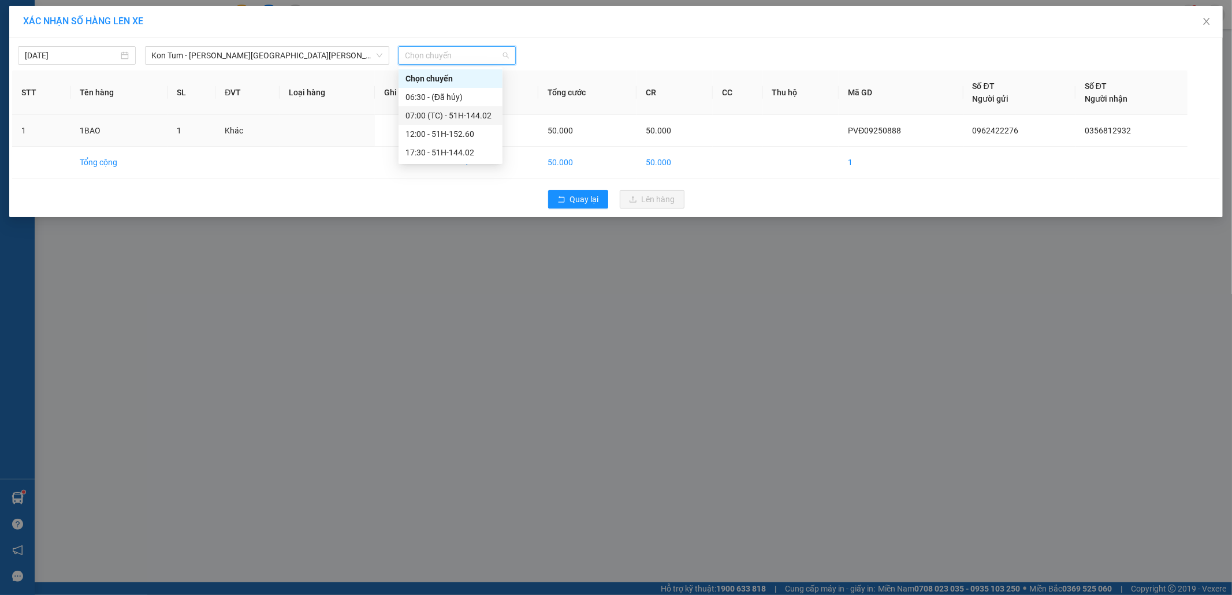
click at [452, 115] on div "07:00 (TC) - 51H-144.02" at bounding box center [450, 115] width 90 height 13
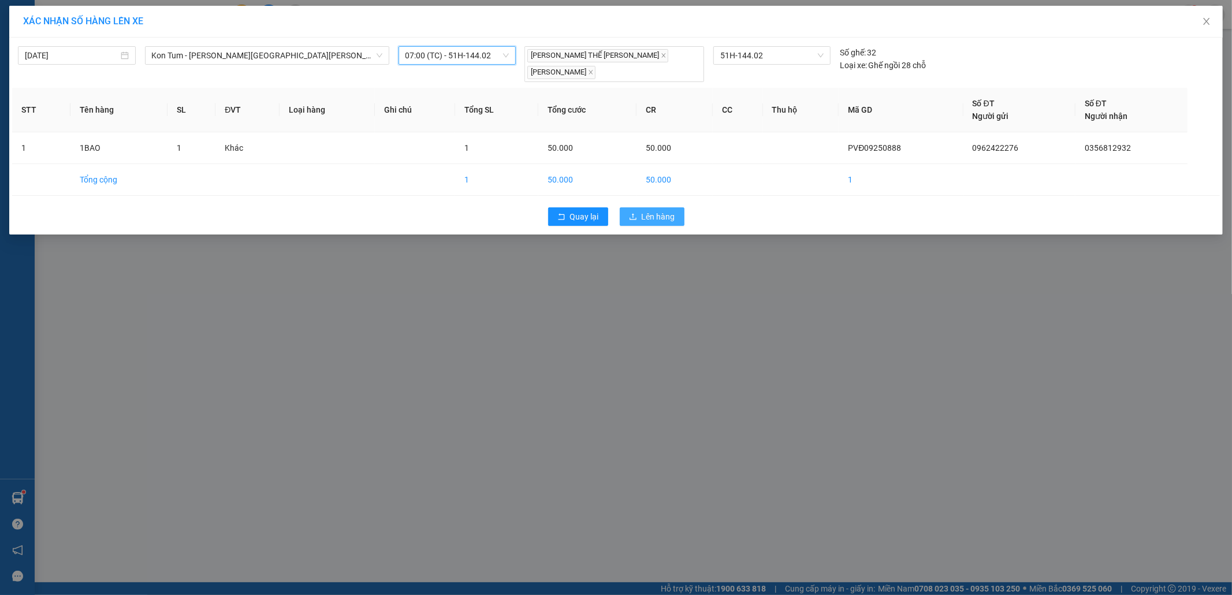
click at [653, 215] on button "Lên hàng" at bounding box center [652, 216] width 65 height 18
